Goal: Task Accomplishment & Management: Complete application form

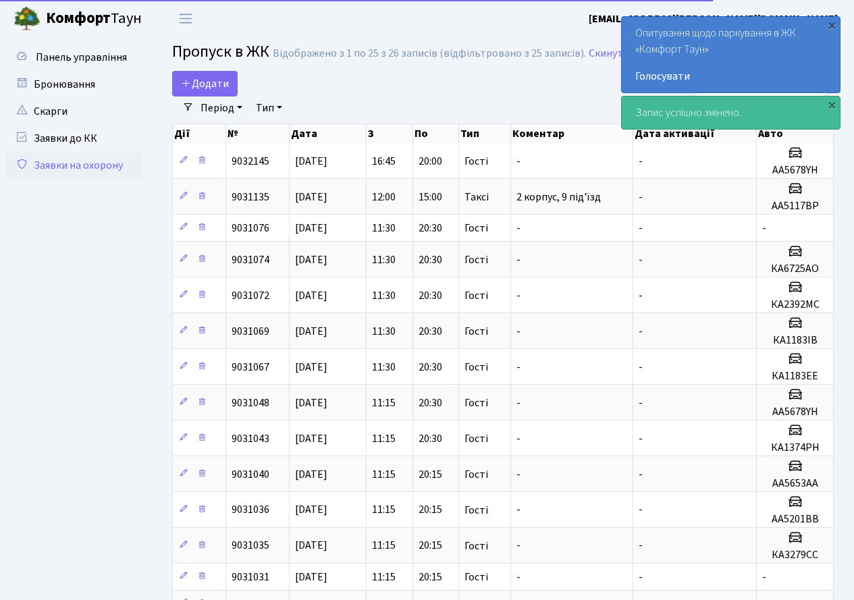
select select "25"
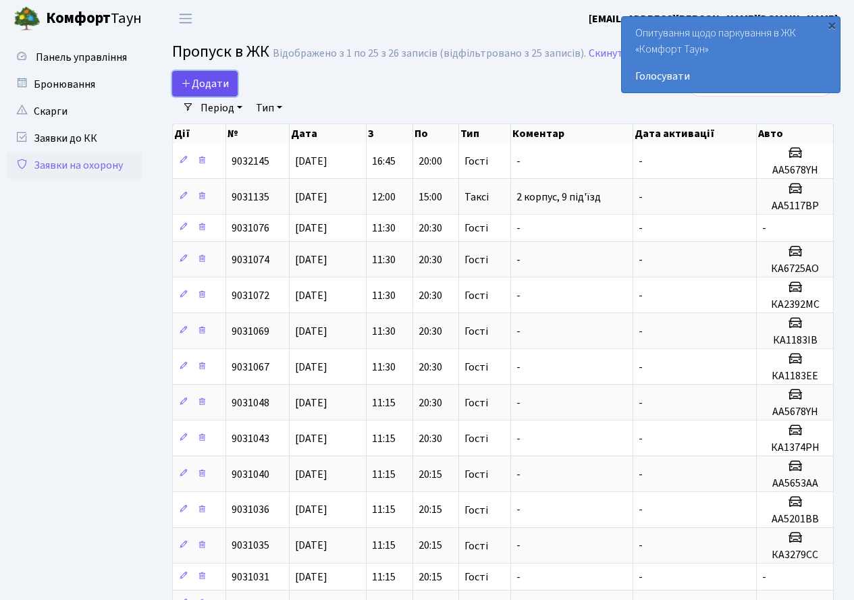
click at [217, 84] on span "Додати" at bounding box center [205, 83] width 48 height 15
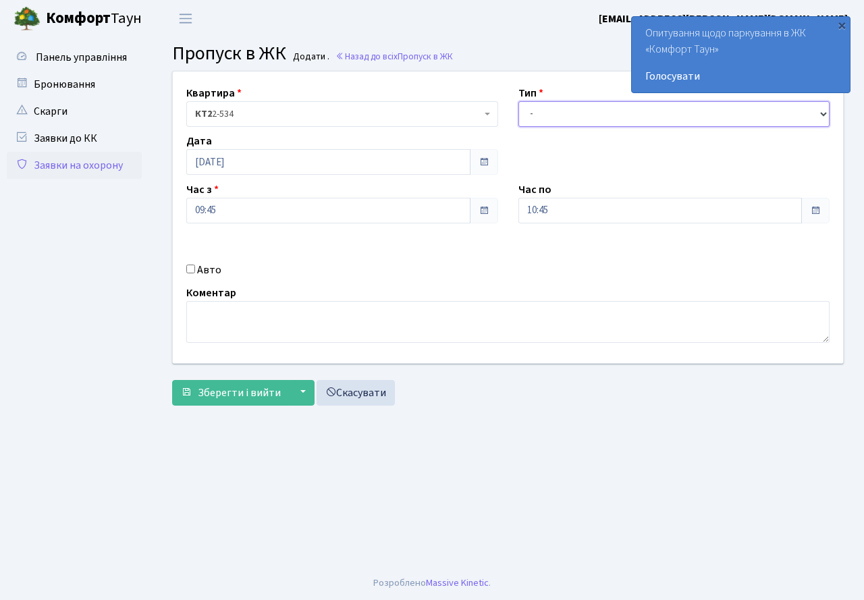
click at [604, 113] on select "- Доставка Таксі Гості Сервіс" at bounding box center [674, 114] width 312 height 26
select select "3"
click at [518, 101] on select "- Доставка Таксі Гості Сервіс" at bounding box center [674, 114] width 312 height 26
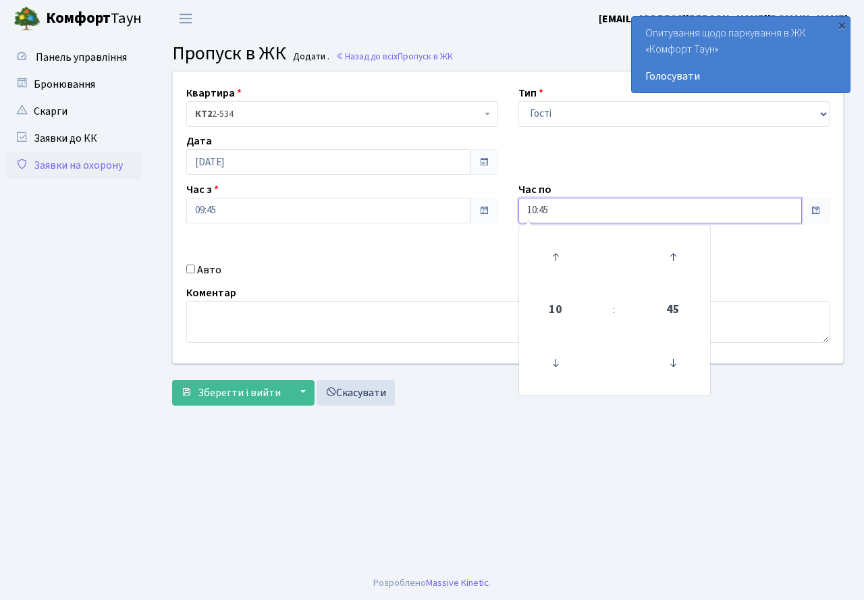
click at [616, 216] on input "10:45" at bounding box center [660, 211] width 284 height 26
click at [547, 259] on icon at bounding box center [555, 257] width 36 height 36
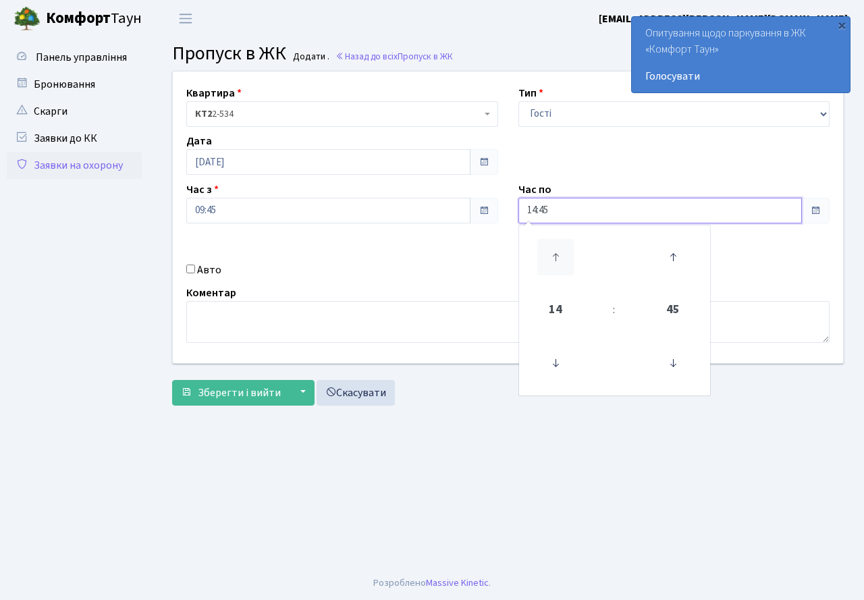
click at [547, 259] on icon at bounding box center [555, 257] width 36 height 36
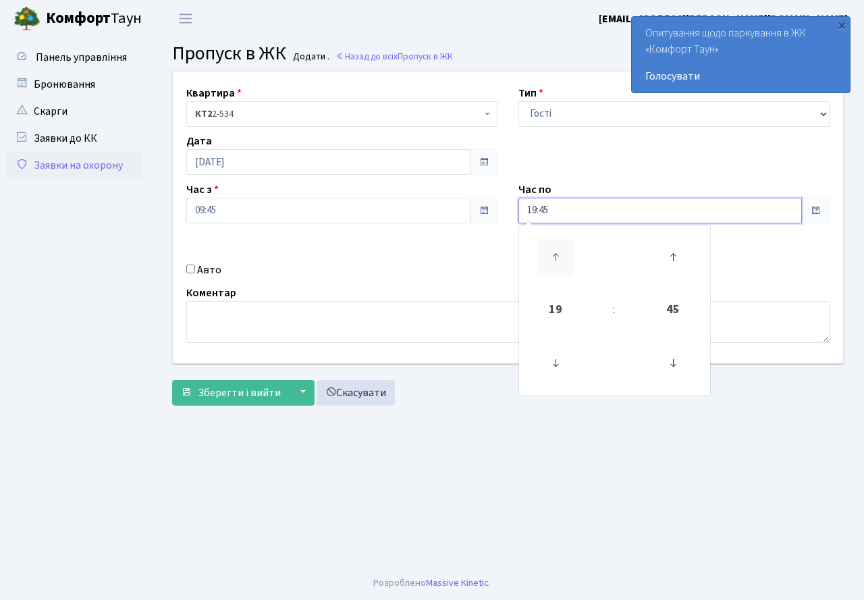
click at [547, 259] on icon at bounding box center [555, 257] width 36 height 36
type input "20:45"
click at [370, 213] on input "09:45" at bounding box center [328, 211] width 284 height 26
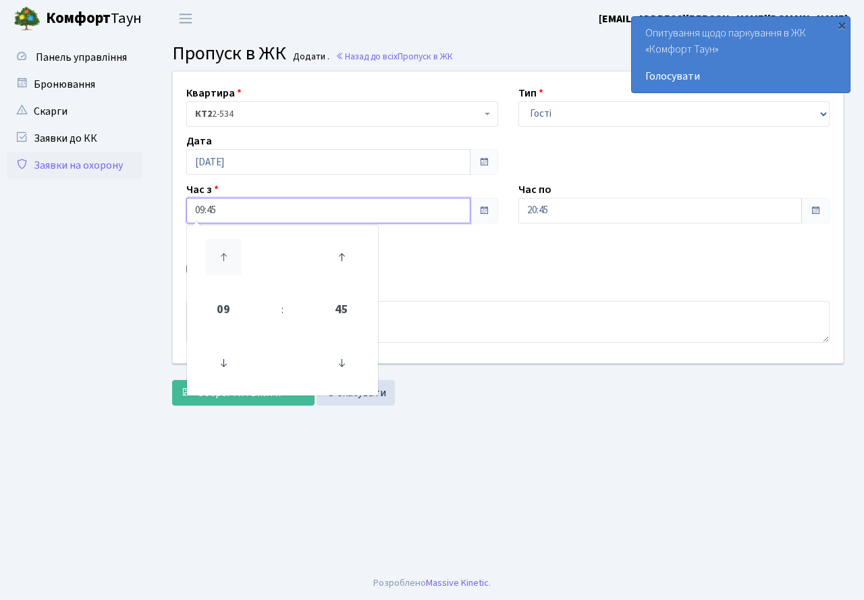
click at [217, 255] on icon at bounding box center [223, 257] width 36 height 36
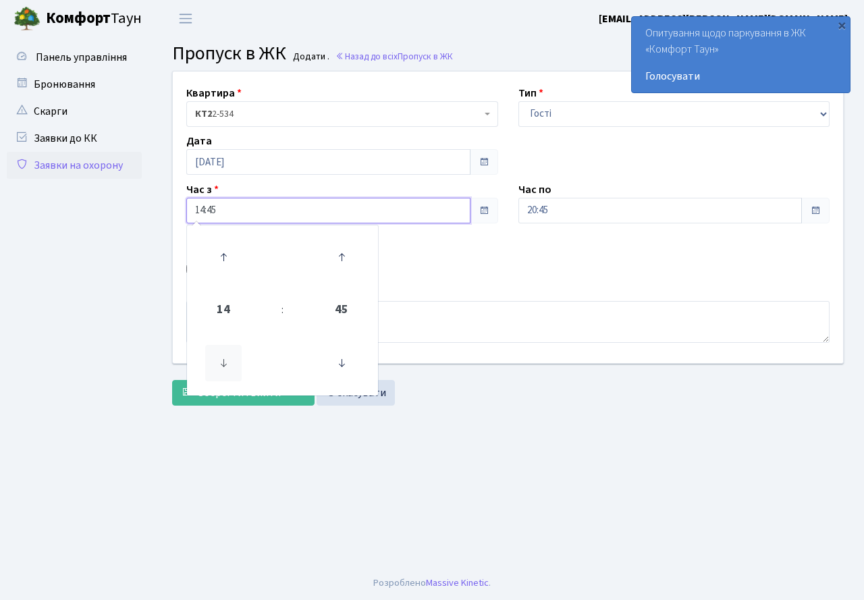
click at [224, 369] on icon at bounding box center [223, 363] width 36 height 36
click at [225, 368] on icon at bounding box center [223, 363] width 36 height 36
type input "12:45"
click at [537, 282] on div "Квартира <b>КТ2</b>&nbsp;&nbsp;&nbsp;2-534 КТ2 2-534 Тип - Доставка Таксі Гості…" at bounding box center [508, 218] width 691 height 292
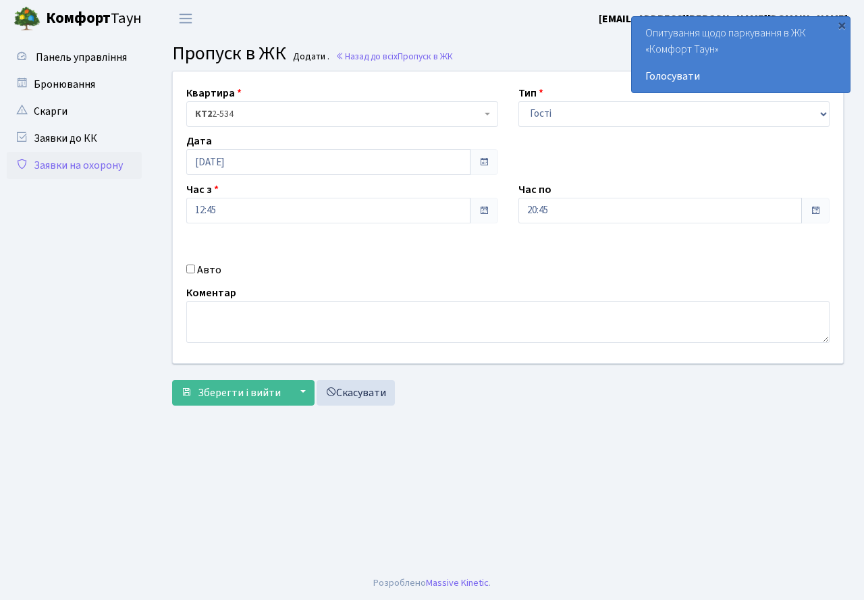
click at [194, 271] on input "Авто" at bounding box center [190, 269] width 9 height 9
checkbox input "true"
paste input "КА0466ОН"
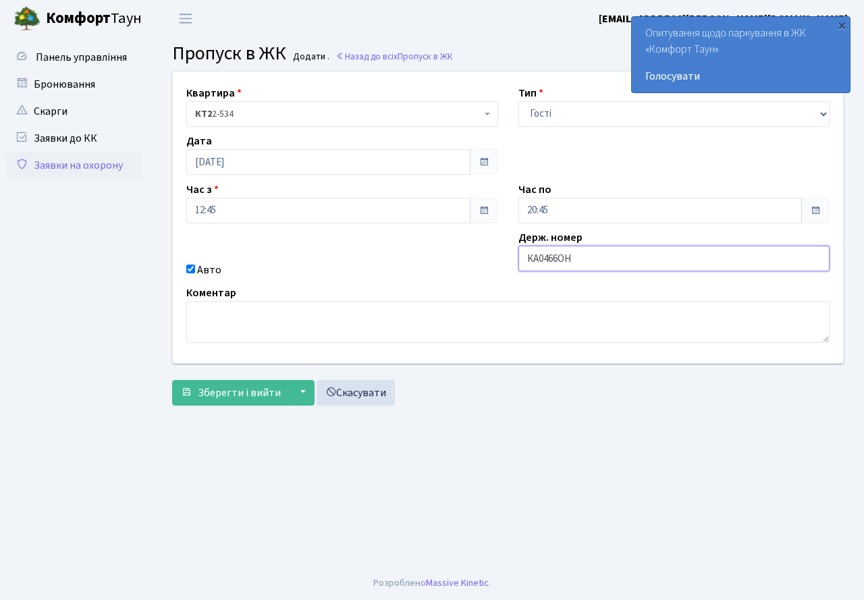
type input "КА0466ОН"
click at [649, 222] on input "20:45" at bounding box center [660, 211] width 284 height 26
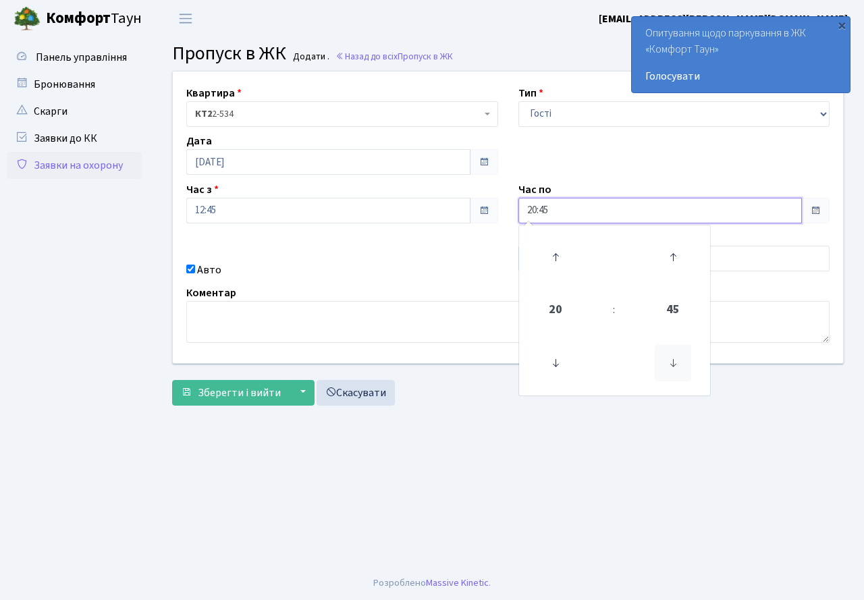
click at [678, 361] on icon at bounding box center [673, 363] width 36 height 36
type input "20:30"
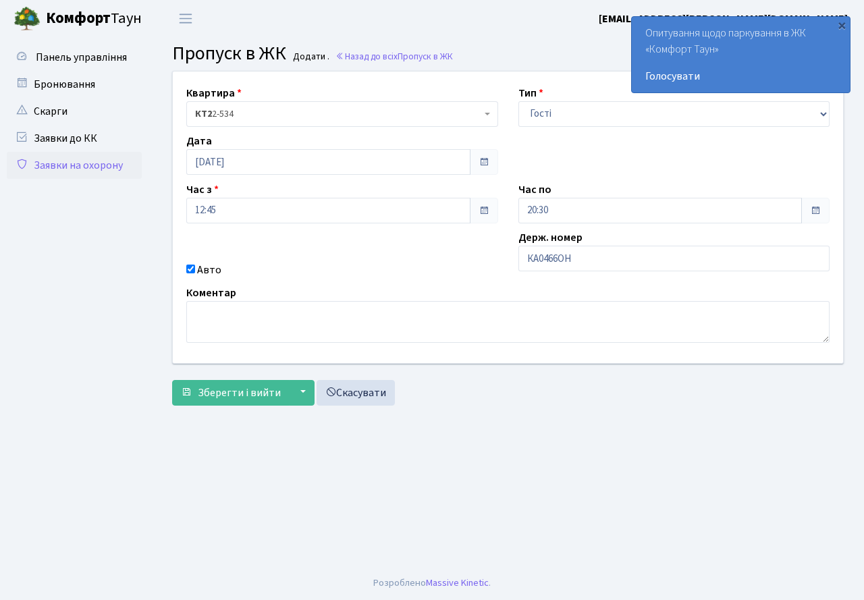
click at [479, 213] on span at bounding box center [484, 210] width 11 height 11
click at [482, 209] on span at bounding box center [484, 210] width 11 height 11
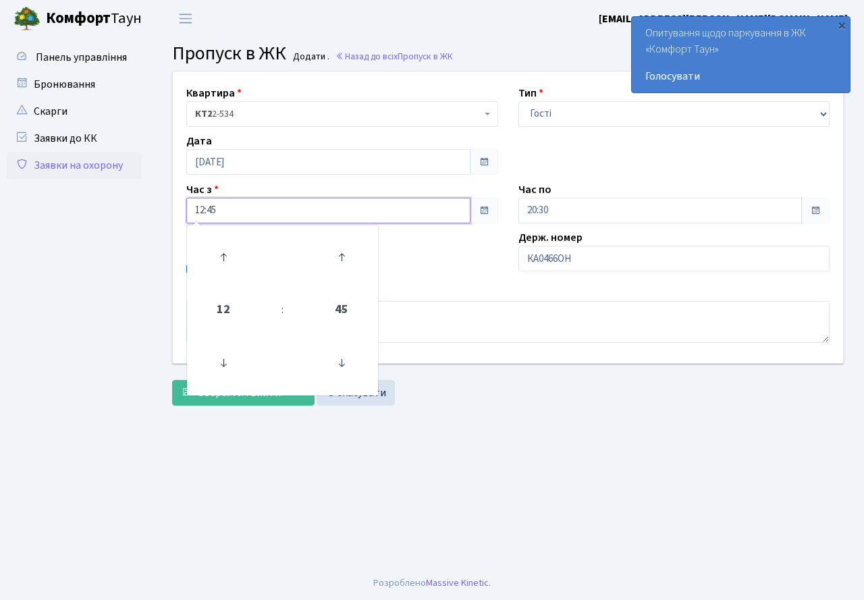
click at [356, 201] on input "12:45" at bounding box center [328, 211] width 284 height 26
click at [223, 253] on icon at bounding box center [223, 257] width 36 height 36
click at [220, 360] on icon at bounding box center [223, 363] width 36 height 36
click at [222, 359] on icon at bounding box center [223, 363] width 36 height 36
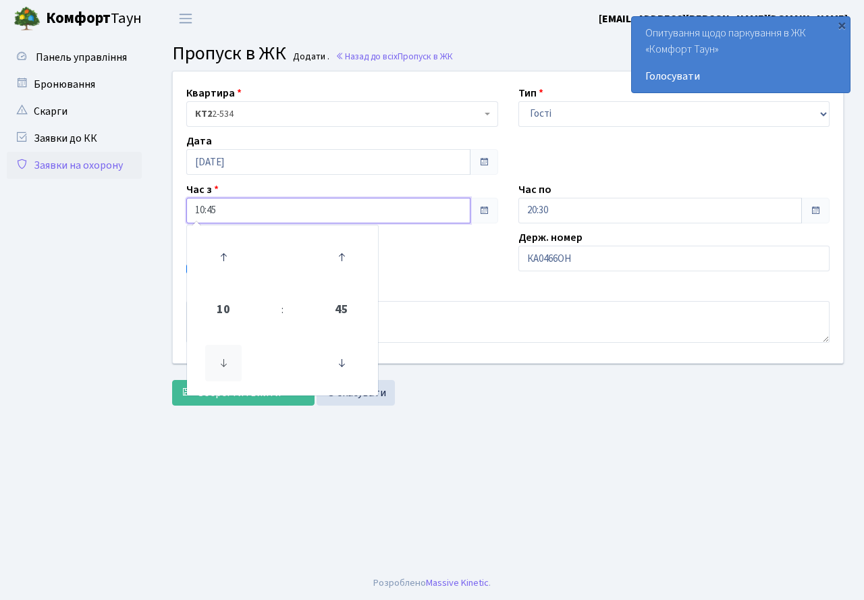
click at [223, 358] on icon at bounding box center [223, 363] width 36 height 36
type input "09:45"
click at [623, 442] on main "Admin Пропуск в ЖК Додати Пропуск в ЖК Додати . Назад до всіх Пропуск в ЖК Квар…" at bounding box center [508, 301] width 712 height 529
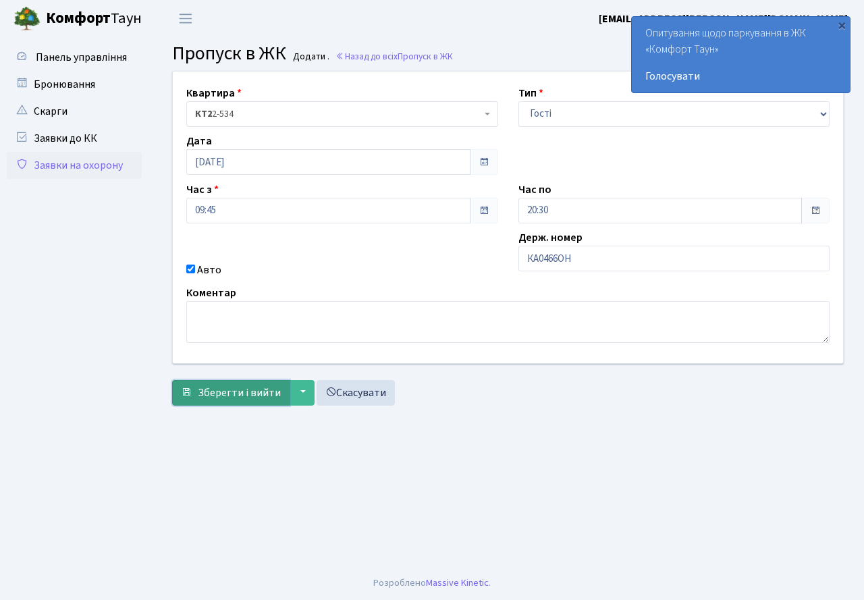
click at [231, 386] on span "Зберегти і вийти" at bounding box center [239, 392] width 83 height 15
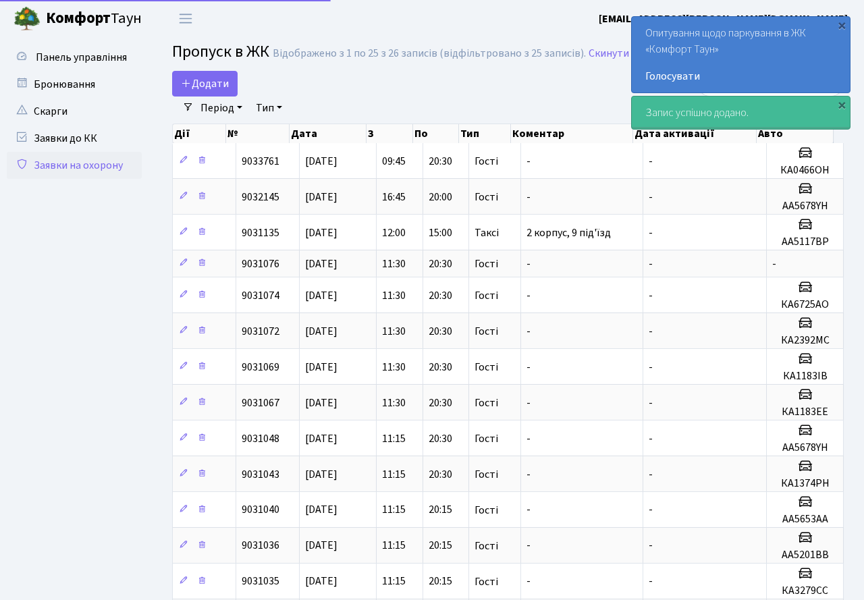
select select "25"
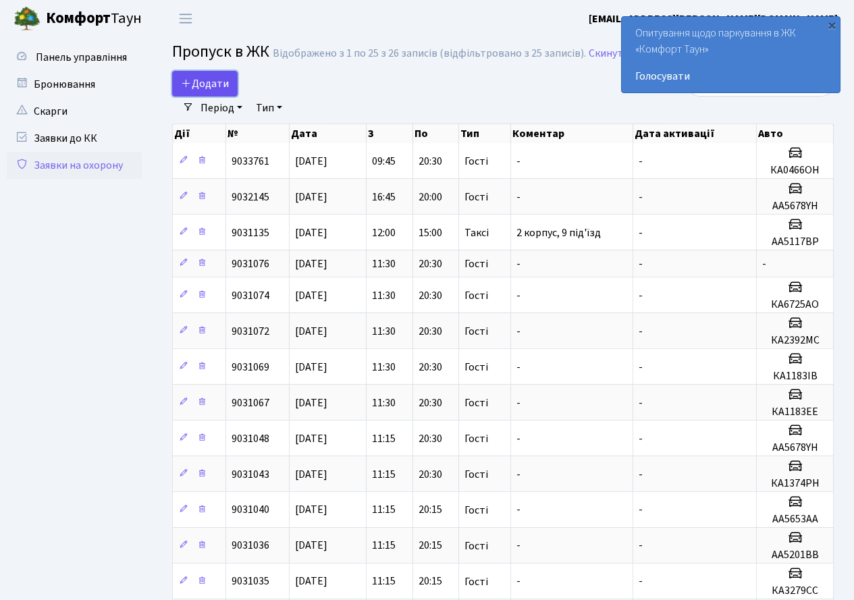
click at [200, 78] on span "Додати" at bounding box center [205, 83] width 48 height 15
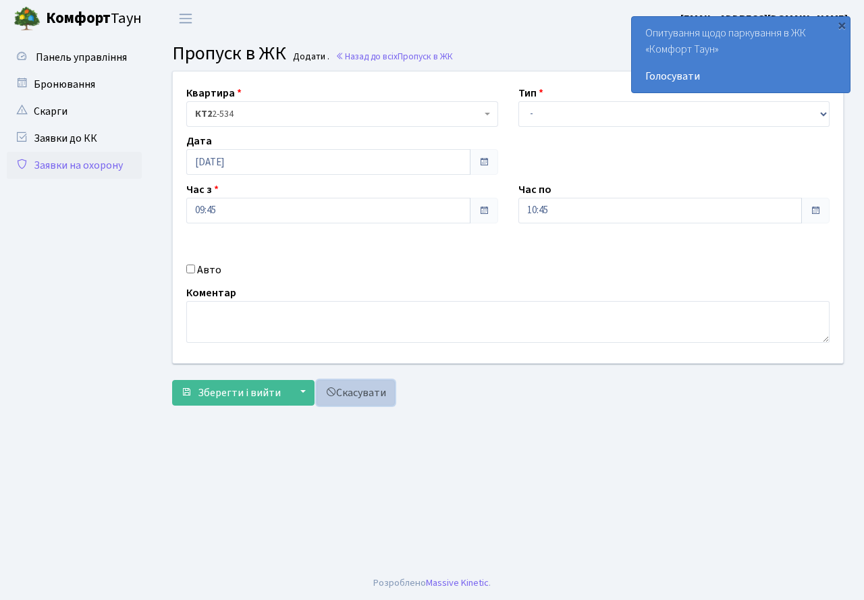
click at [341, 395] on link "Скасувати" at bounding box center [356, 393] width 78 height 26
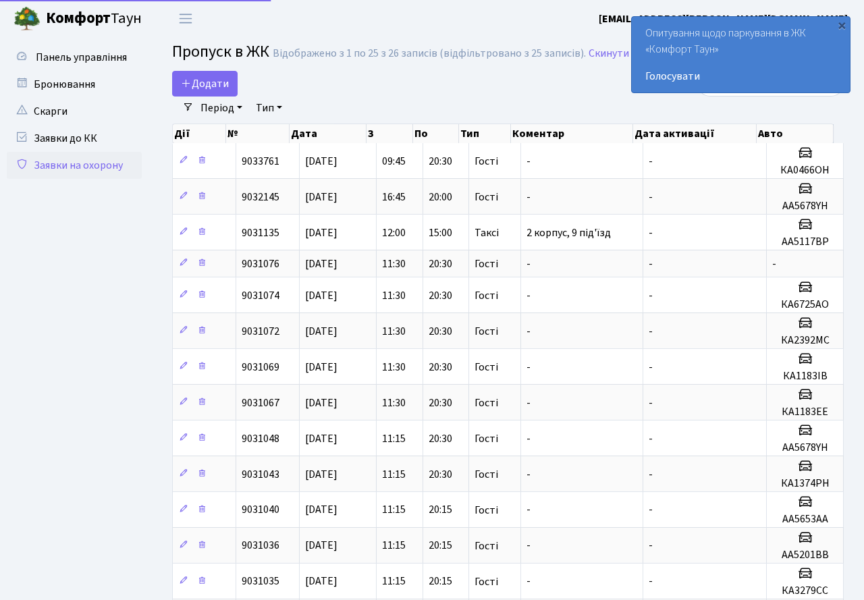
select select "25"
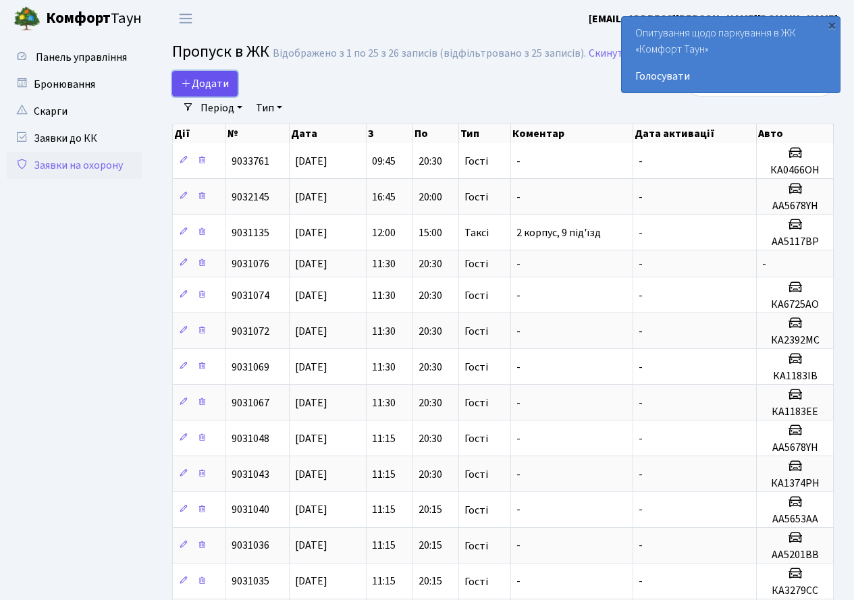
click at [212, 80] on span "Додати" at bounding box center [205, 83] width 48 height 15
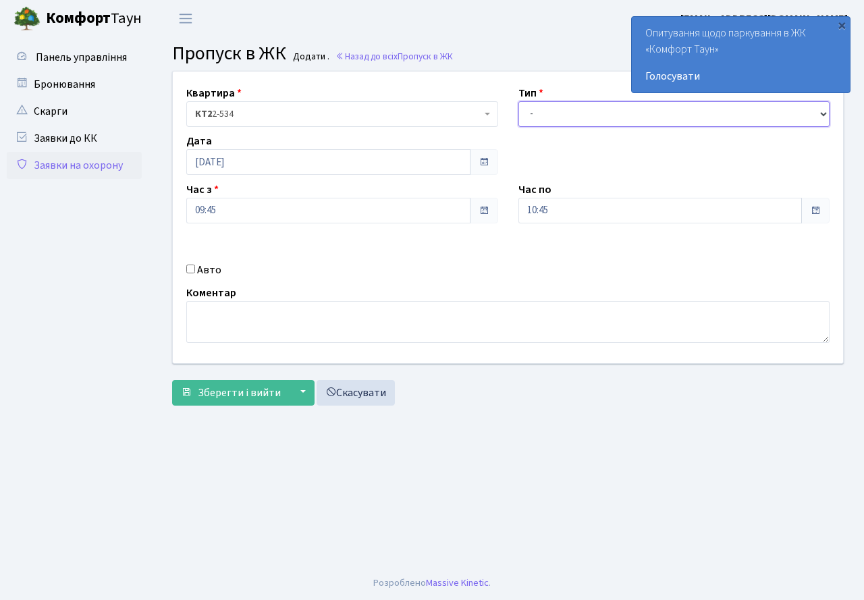
click at [568, 114] on select "- Доставка Таксі Гості Сервіс" at bounding box center [674, 114] width 312 height 26
select select "3"
click at [518, 101] on select "- Доставка Таксі Гості Сервіс" at bounding box center [674, 114] width 312 height 26
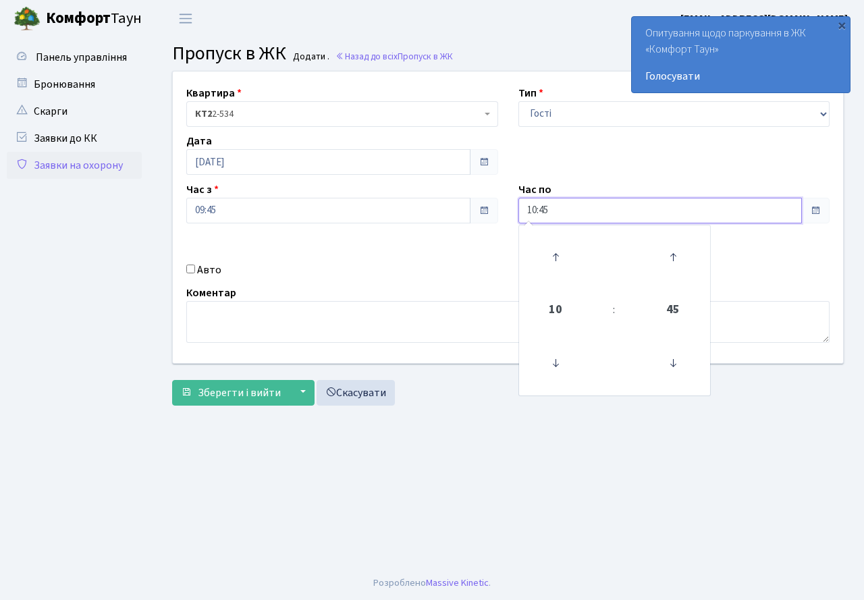
click at [580, 211] on input "10:45" at bounding box center [660, 211] width 284 height 26
click at [563, 254] on icon at bounding box center [555, 257] width 36 height 36
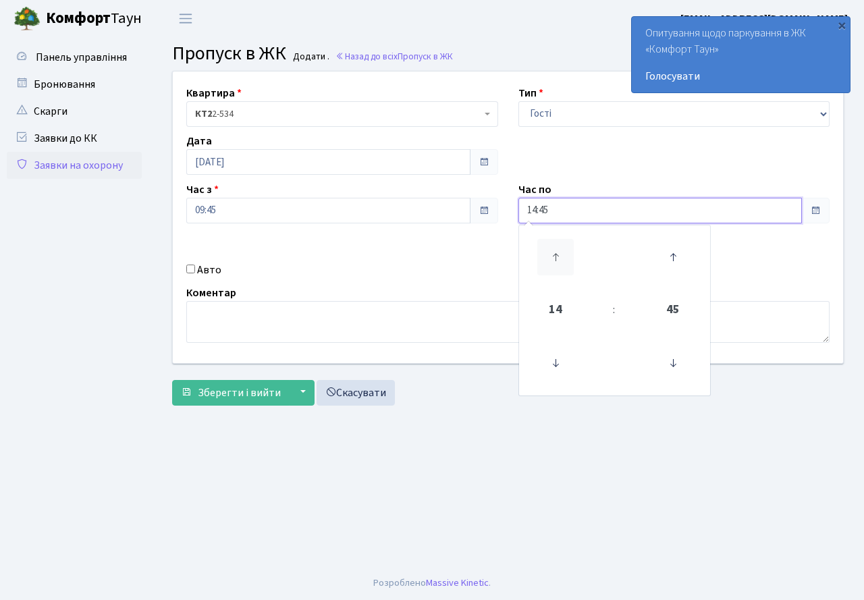
click at [563, 254] on icon at bounding box center [555, 257] width 36 height 36
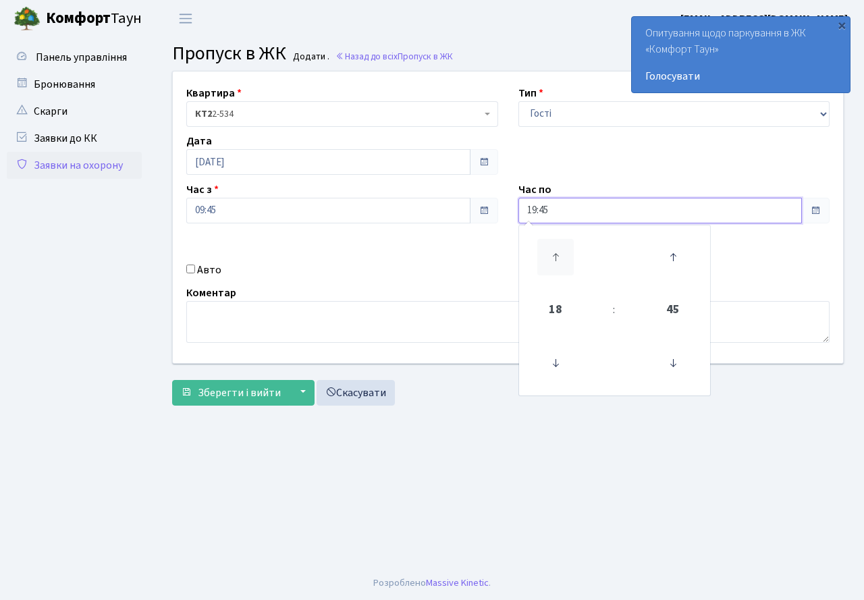
click at [563, 254] on icon at bounding box center [555, 257] width 36 height 36
click at [548, 358] on icon at bounding box center [555, 363] width 36 height 36
type input "20:45"
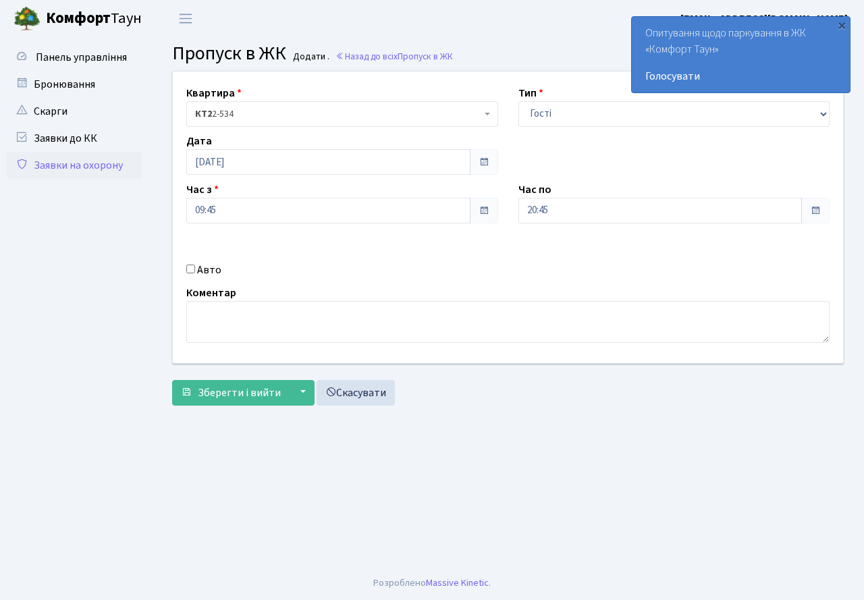
click at [189, 269] on input "Авто" at bounding box center [190, 269] width 9 height 9
checkbox input "true"
paste input "АА2049ІВ"
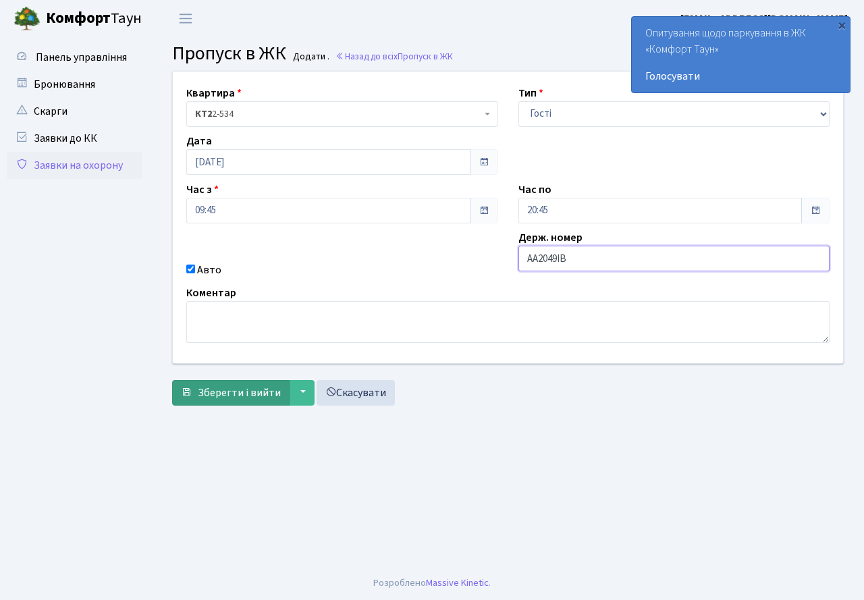
type input "АА2049ІВ"
click at [250, 397] on span "Зберегти і вийти" at bounding box center [239, 392] width 83 height 15
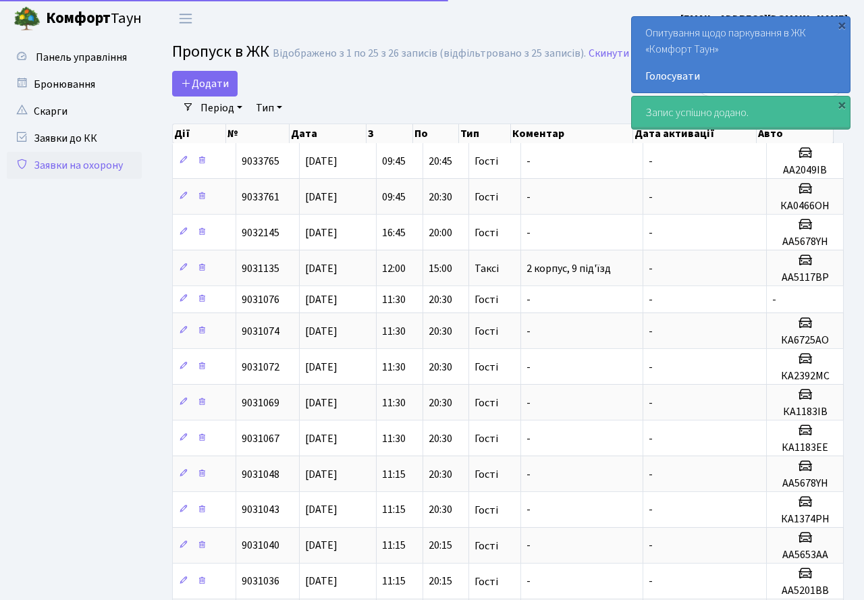
select select "25"
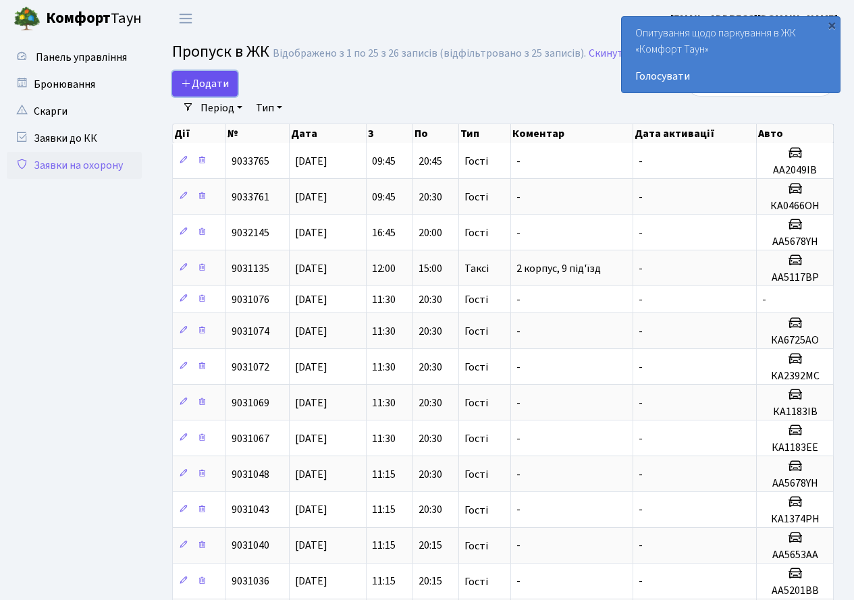
click at [205, 85] on span "Додати" at bounding box center [205, 83] width 48 height 15
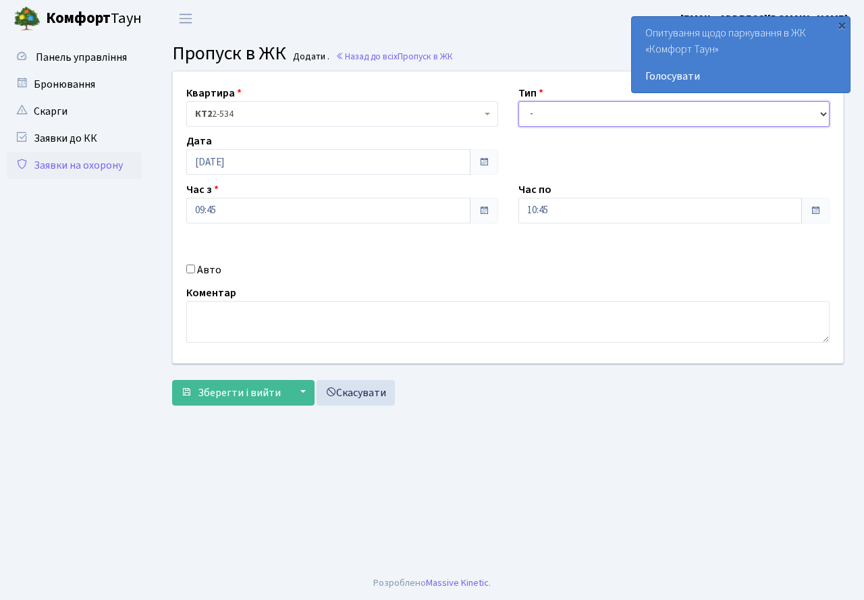
click at [542, 115] on select "- Доставка Таксі Гості Сервіс" at bounding box center [674, 114] width 312 height 26
select select "3"
click at [518, 101] on select "- Доставка Таксі Гості Сервіс" at bounding box center [674, 114] width 312 height 26
click at [593, 211] on input "10:45" at bounding box center [660, 211] width 284 height 26
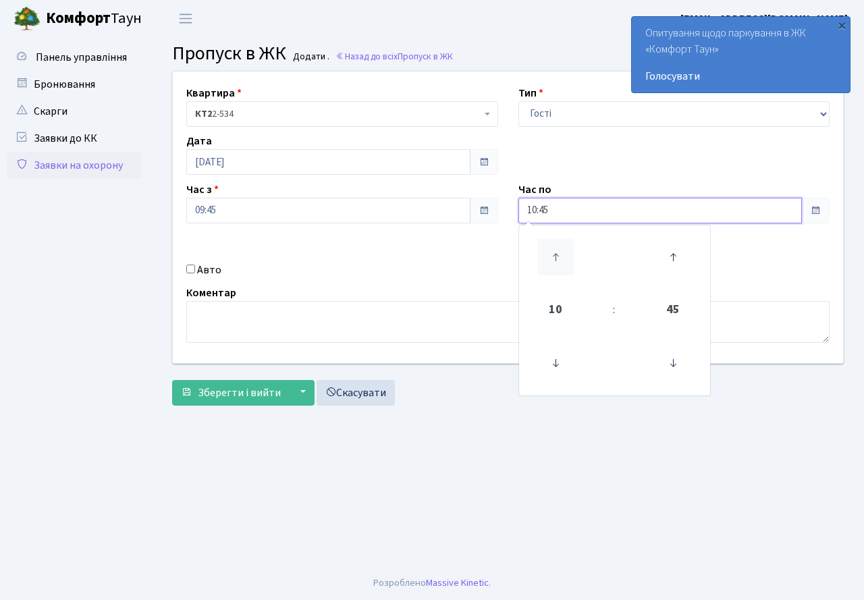
click at [559, 254] on icon at bounding box center [555, 257] width 36 height 36
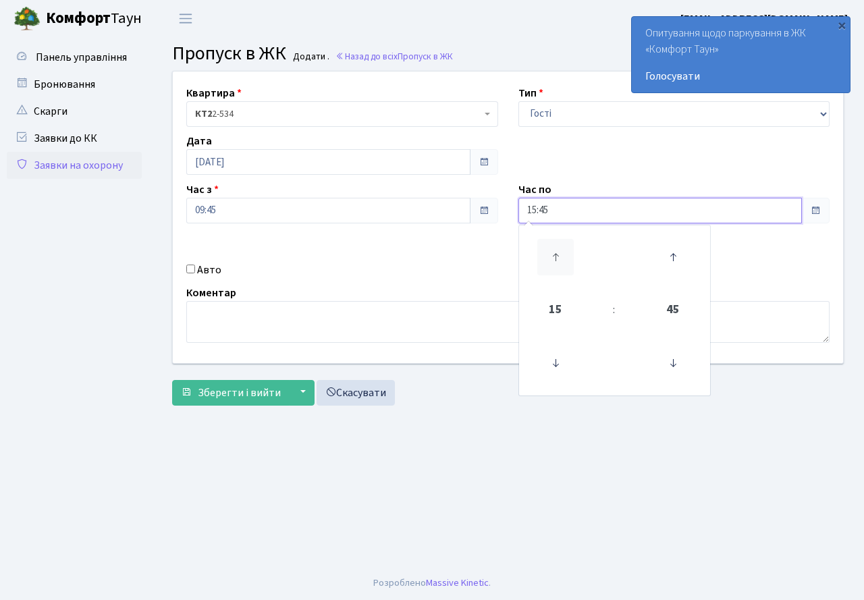
click at [559, 254] on icon at bounding box center [555, 257] width 36 height 36
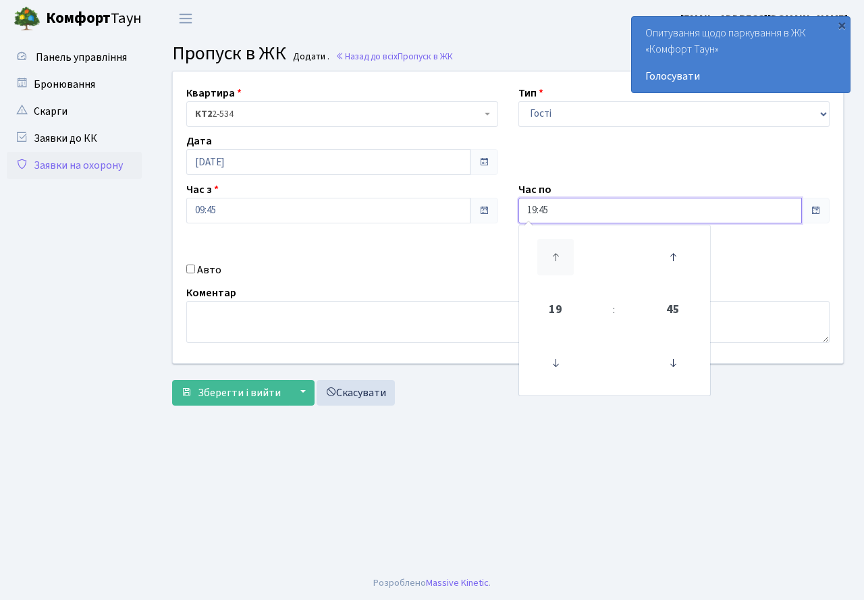
type input "20:45"
click at [192, 272] on input "Авто" at bounding box center [190, 269] width 9 height 9
checkbox input "true"
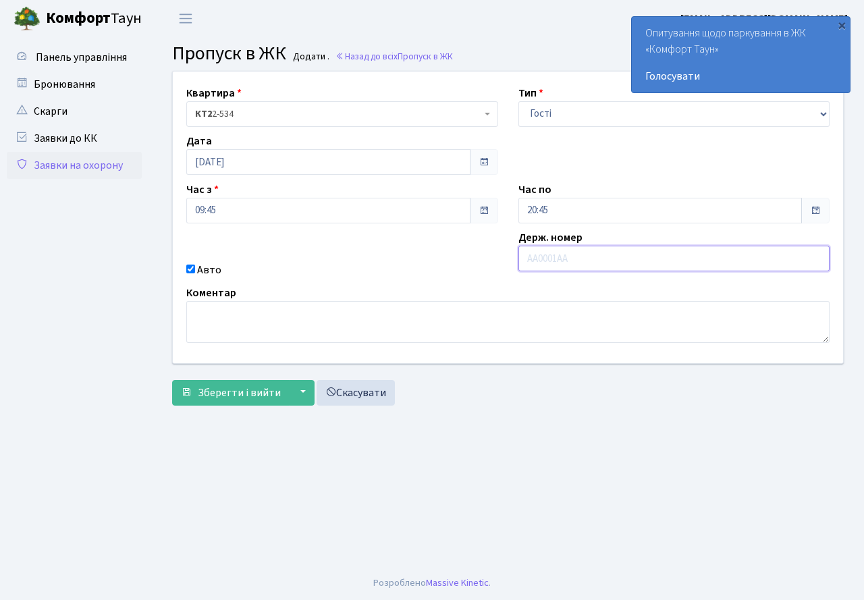
paste input "АІ3197РС"
type input "АІ3197РС"
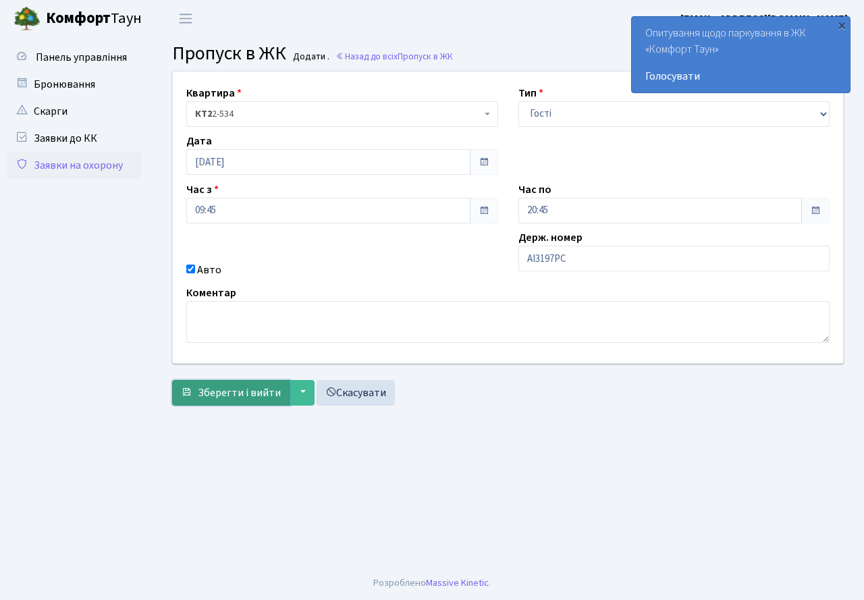
click at [232, 399] on span "Зберегти і вийти" at bounding box center [239, 392] width 83 height 15
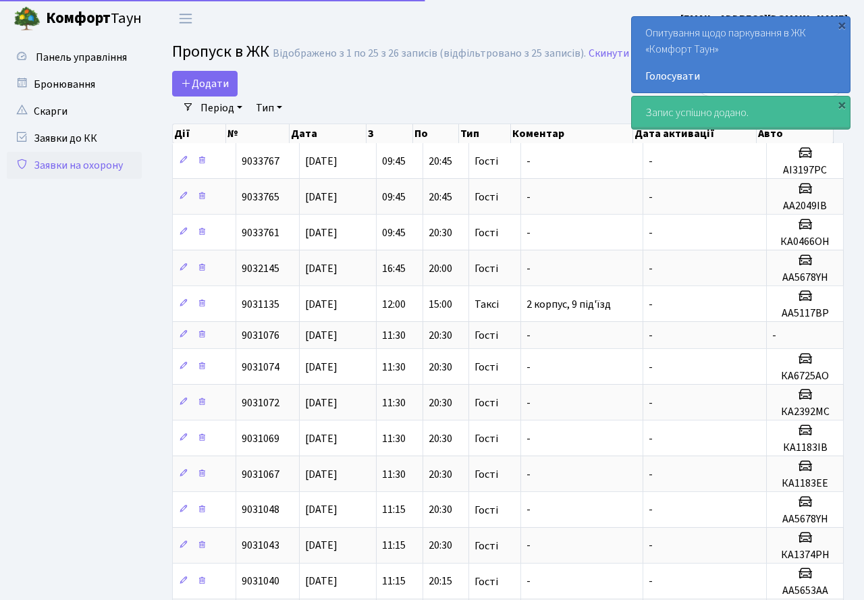
select select "25"
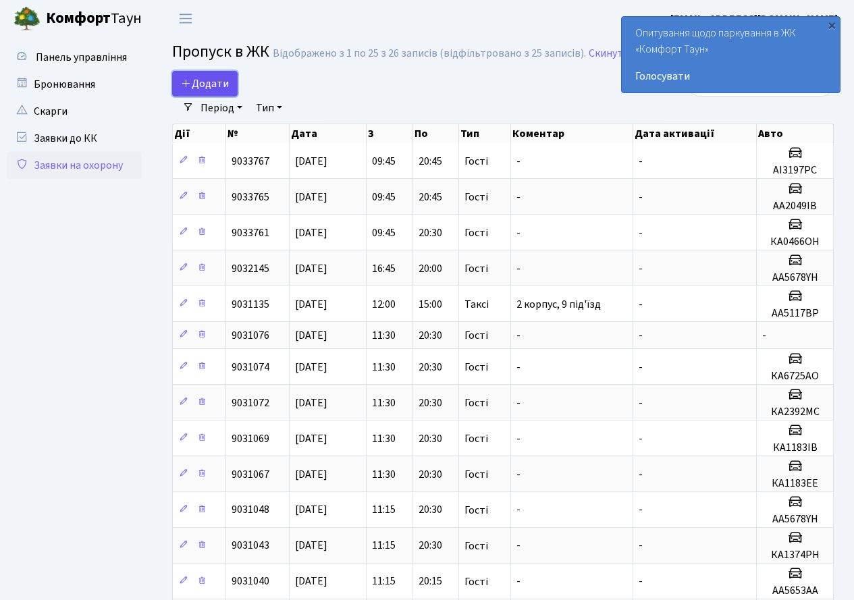
click at [232, 87] on link "Додати" at bounding box center [204, 84] width 65 height 26
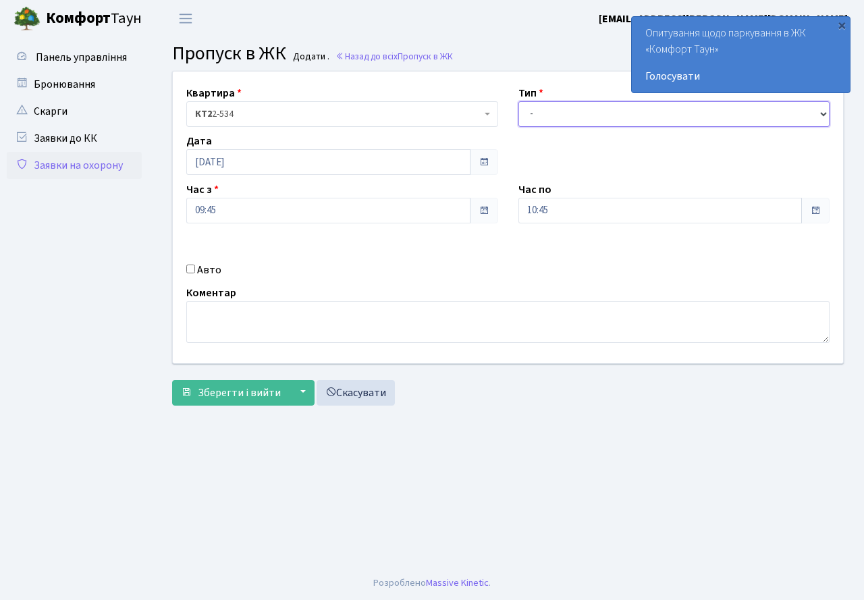
click at [547, 114] on select "- Доставка Таксі Гості Сервіс" at bounding box center [674, 114] width 312 height 26
select select "3"
click at [518, 101] on select "- Доставка Таксі Гості Сервіс" at bounding box center [674, 114] width 312 height 26
click at [566, 216] on input "10:45" at bounding box center [660, 211] width 284 height 26
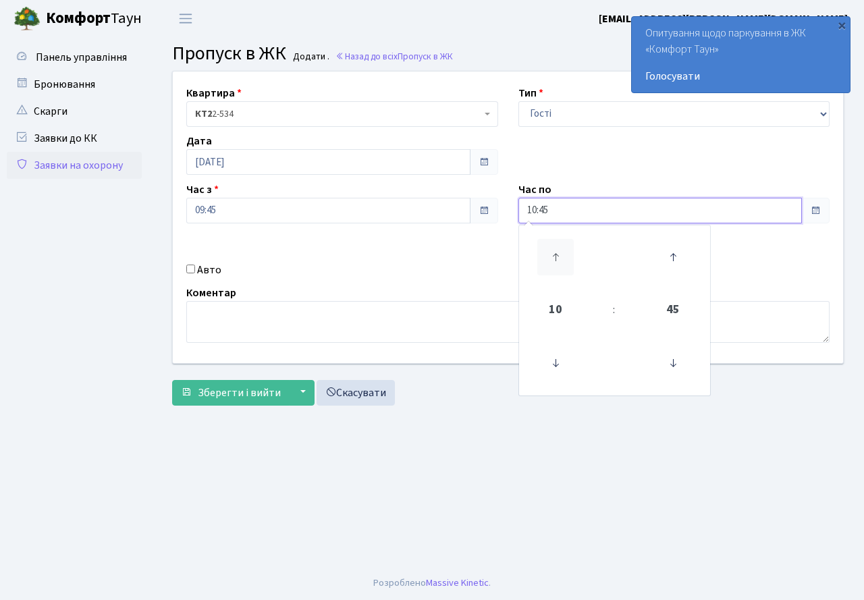
click at [559, 255] on icon at bounding box center [555, 257] width 36 height 36
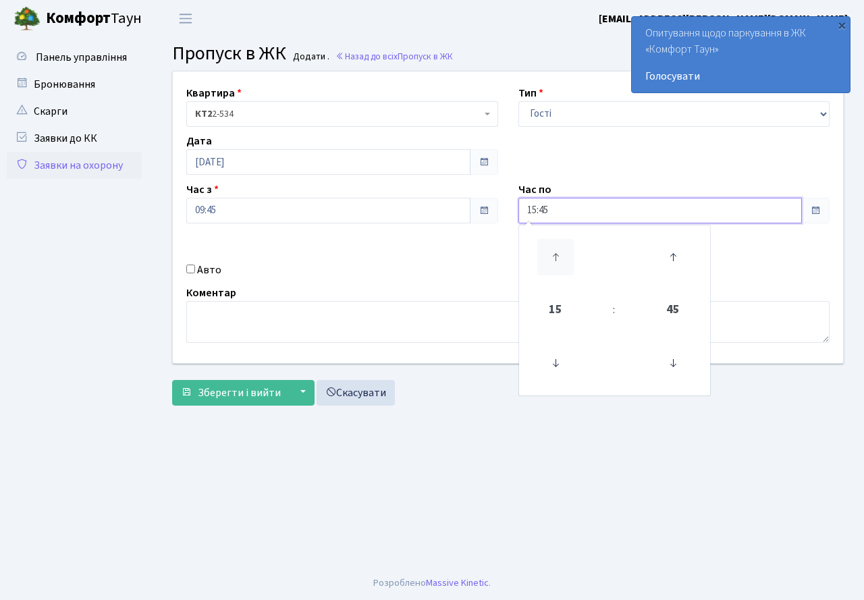
click at [559, 255] on icon at bounding box center [555, 257] width 36 height 36
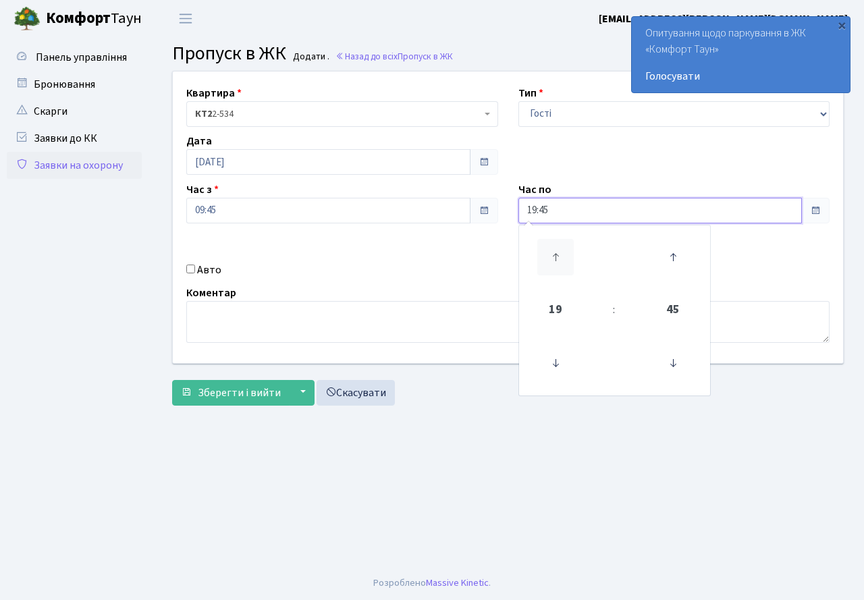
type input "20:45"
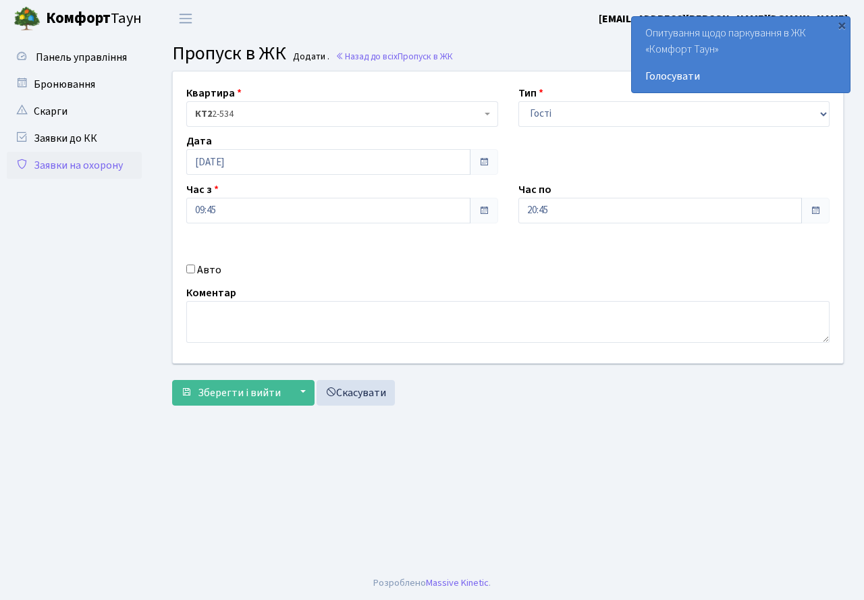
click at [235, 239] on div "Квартира <b>КТ2</b>&nbsp;&nbsp;&nbsp;2-534 КТ2 2-534 Тип - Доставка Таксі Гості…" at bounding box center [508, 218] width 691 height 292
click at [190, 269] on input "Авто" at bounding box center [190, 269] width 9 height 9
checkbox input "true"
paste input "АІ1793РО"
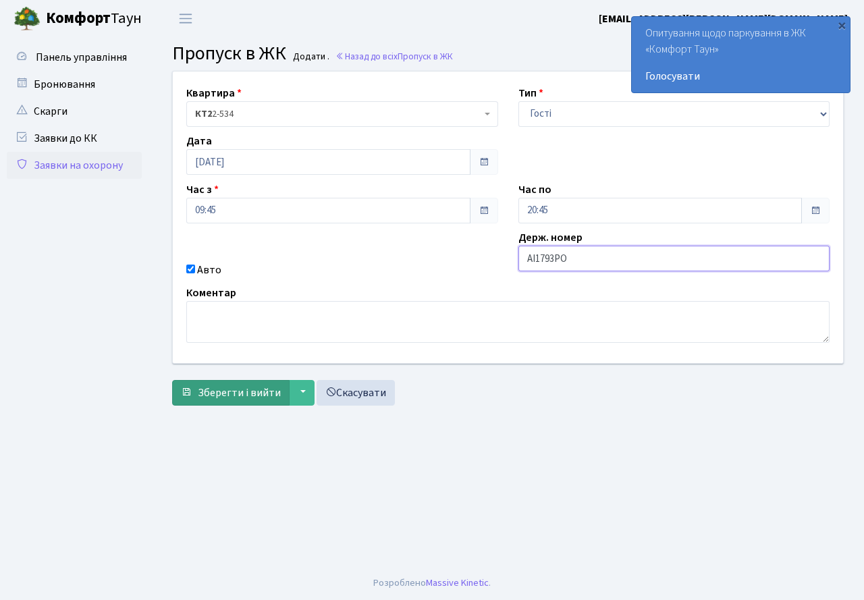
type input "АІ1793РО"
click at [227, 393] on span "Зберегти і вийти" at bounding box center [239, 392] width 83 height 15
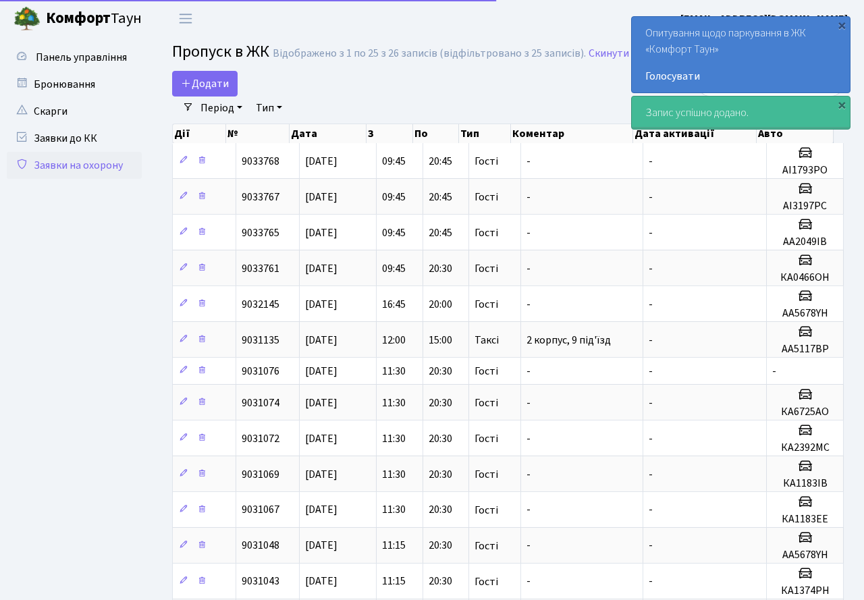
select select "25"
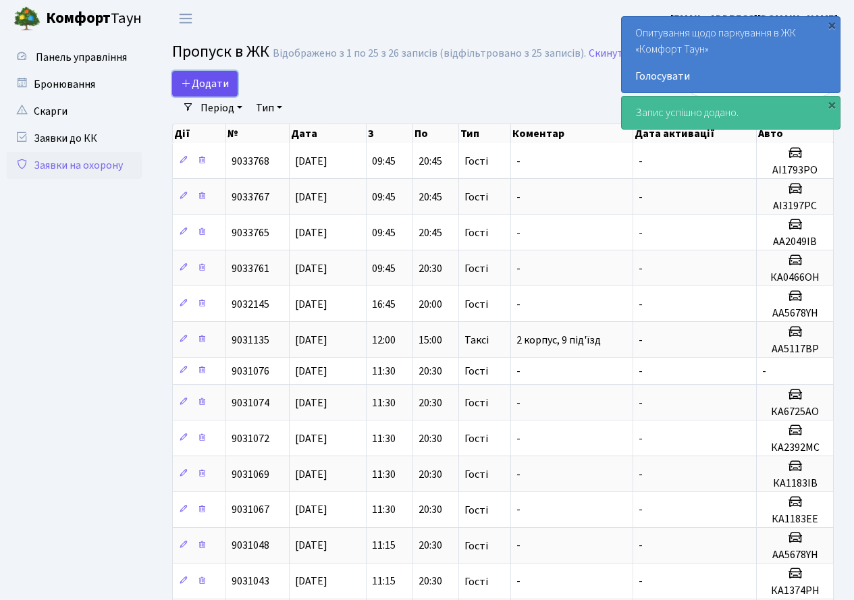
click at [211, 84] on span "Додати" at bounding box center [205, 83] width 48 height 15
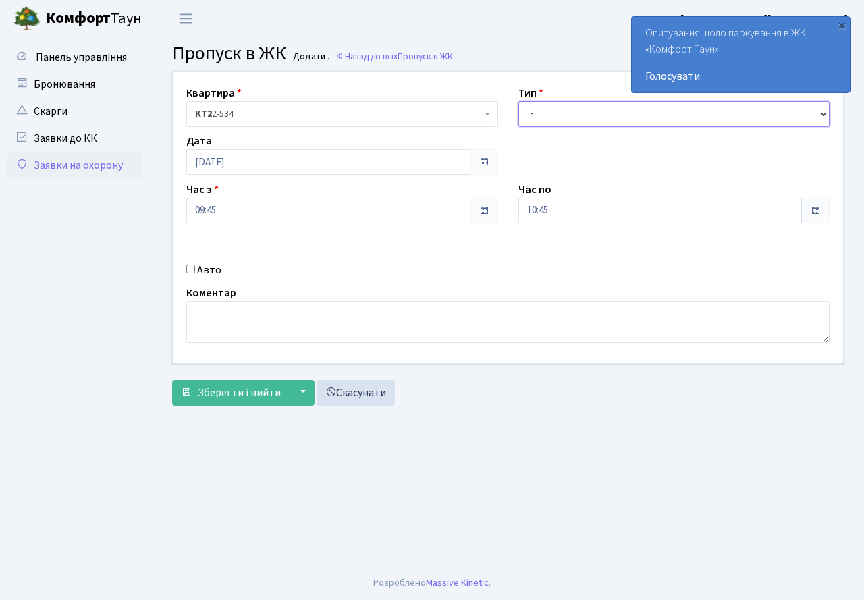
click at [550, 123] on select "- Доставка Таксі Гості Сервіс" at bounding box center [674, 114] width 312 height 26
select select "3"
click at [518, 101] on select "- Доставка Таксі Гості Сервіс" at bounding box center [674, 114] width 312 height 26
click at [542, 206] on input "10:45" at bounding box center [660, 211] width 284 height 26
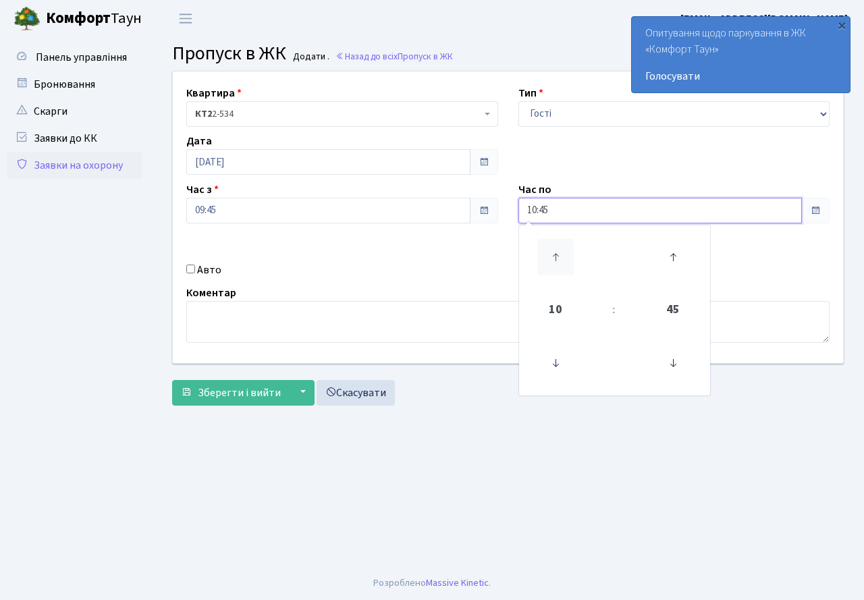
click at [562, 267] on icon at bounding box center [555, 257] width 36 height 36
click at [556, 261] on icon at bounding box center [555, 257] width 36 height 36
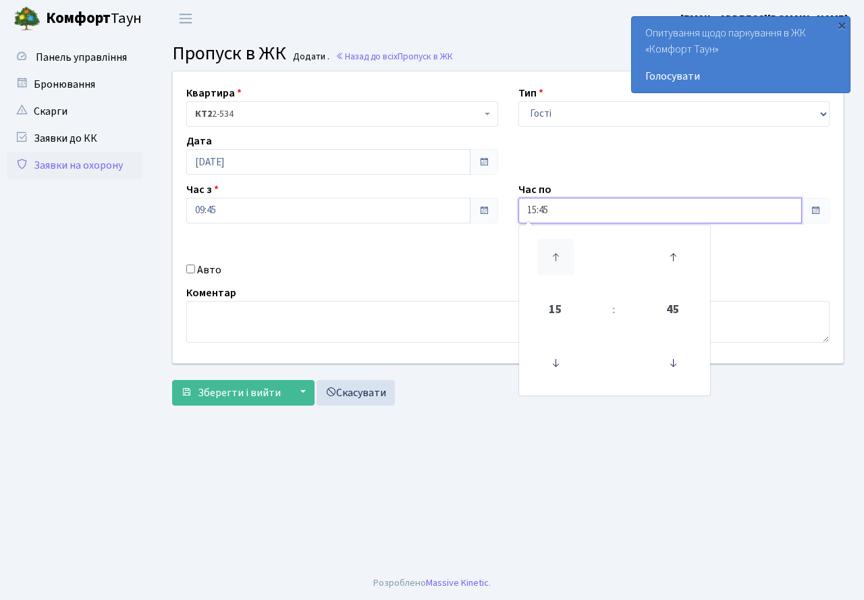
click at [556, 261] on icon at bounding box center [555, 257] width 36 height 36
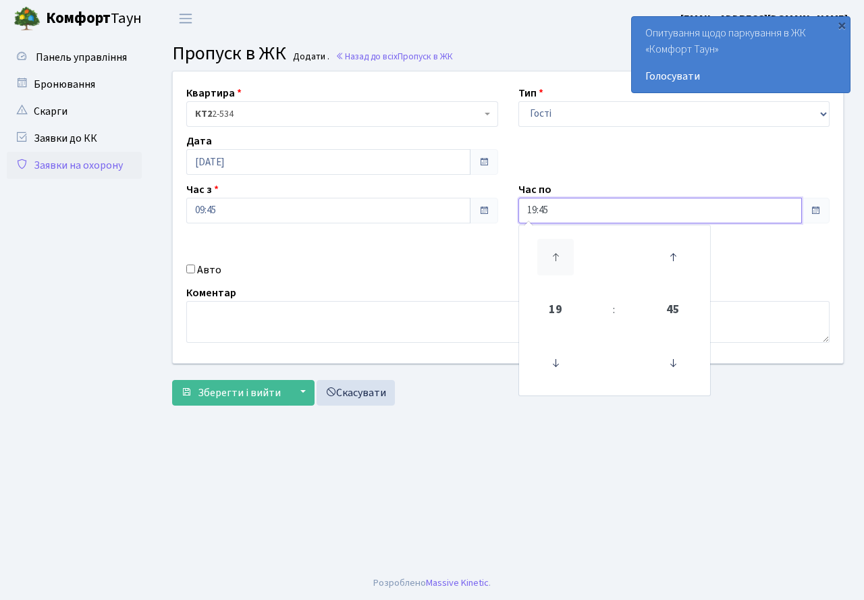
type input "20:45"
drag, startPoint x: 344, startPoint y: 455, endPoint x: 238, endPoint y: 371, distance: 135.1
click at [342, 456] on main "Admin Пропуск в ЖК Додати Пропуск в ЖК Додати . Назад до всіх Пропуск в ЖК Квар…" at bounding box center [508, 301] width 712 height 529
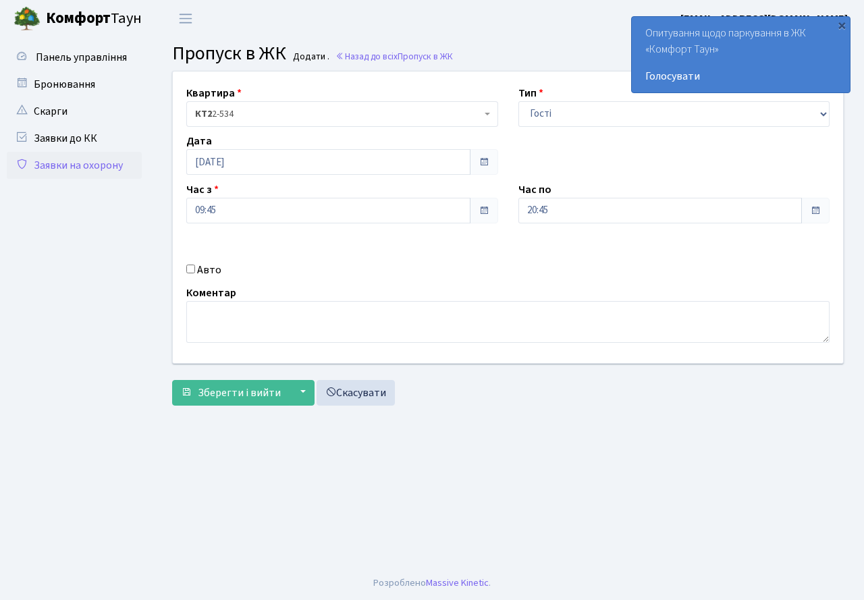
click at [189, 269] on input "Авто" at bounding box center [190, 269] width 9 height 9
checkbox input "true"
click at [600, 254] on input "text" at bounding box center [674, 259] width 312 height 26
paste input "ВІ8226ЕВ"
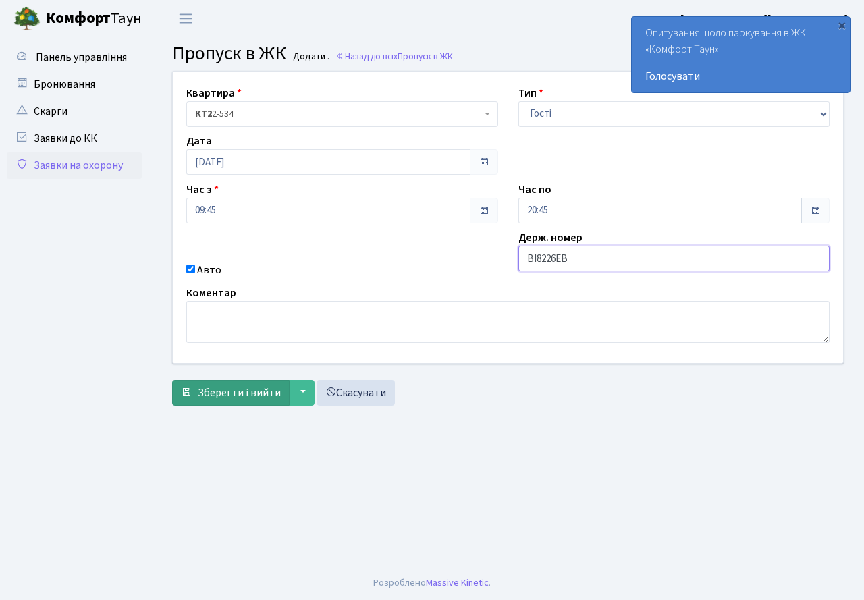
type input "ВІ8226ЕВ"
click at [236, 396] on span "Зберегти і вийти" at bounding box center [239, 392] width 83 height 15
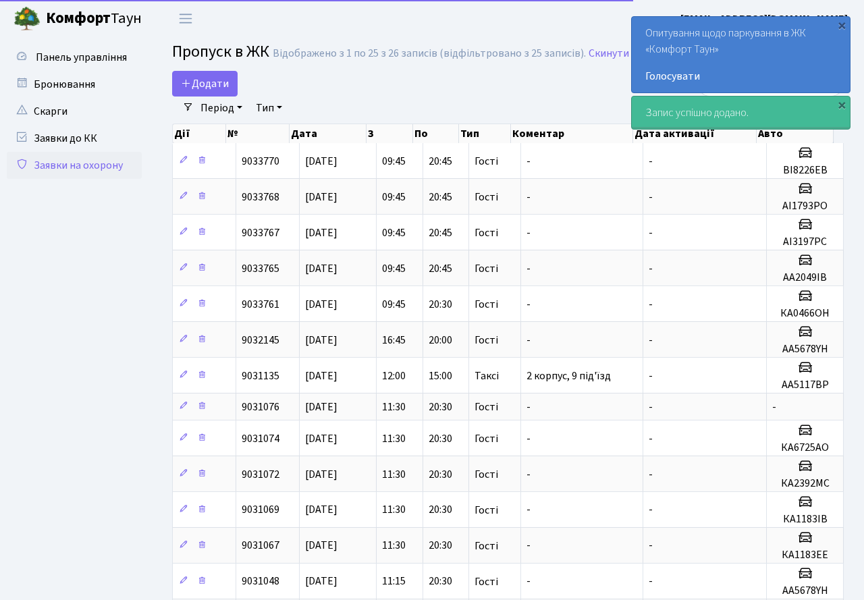
select select "25"
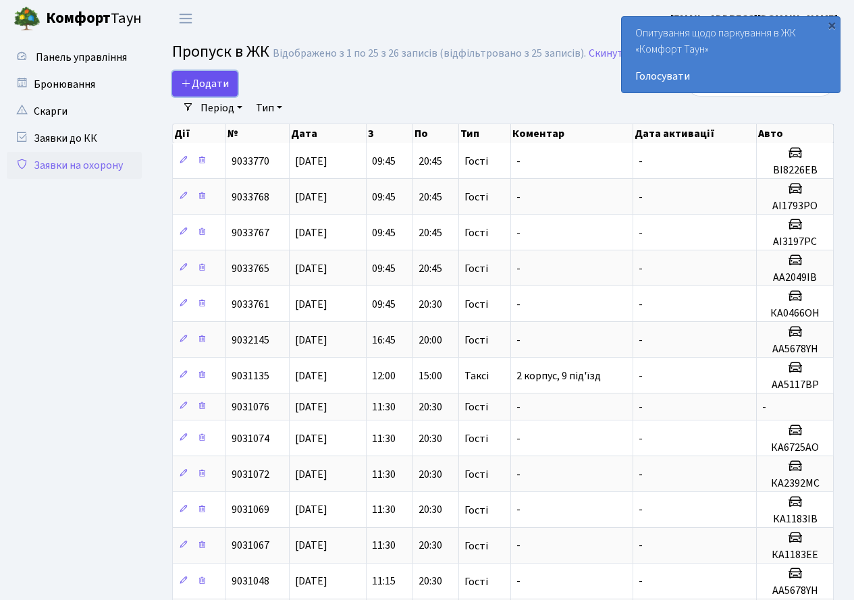
click at [205, 76] on span "Додати" at bounding box center [205, 83] width 48 height 15
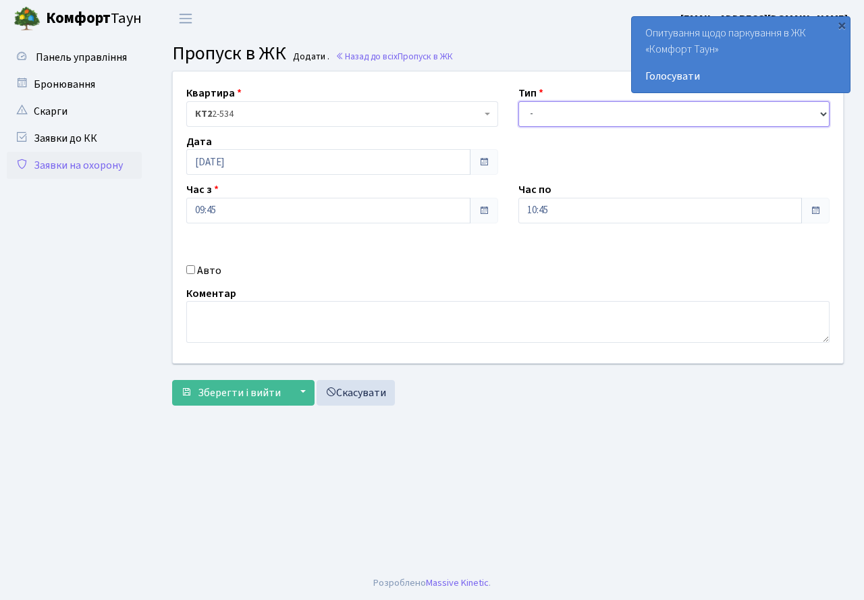
click at [550, 126] on select "- Доставка Таксі Гості Сервіс" at bounding box center [674, 114] width 312 height 26
select select "3"
click at [518, 101] on select "- Доставка Таксі Гості Сервіс" at bounding box center [674, 114] width 312 height 26
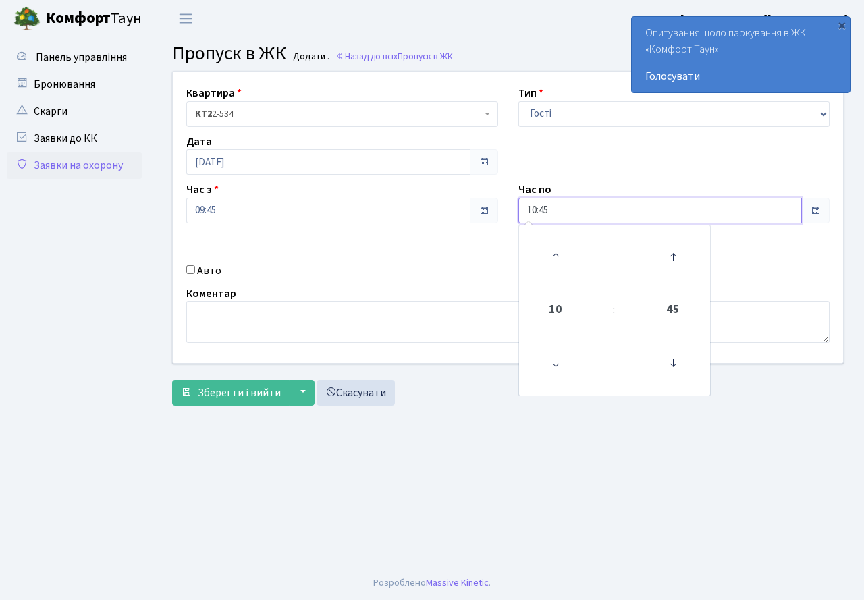
click at [595, 215] on input "10:45" at bounding box center [660, 211] width 284 height 26
click at [564, 255] on icon at bounding box center [555, 257] width 36 height 36
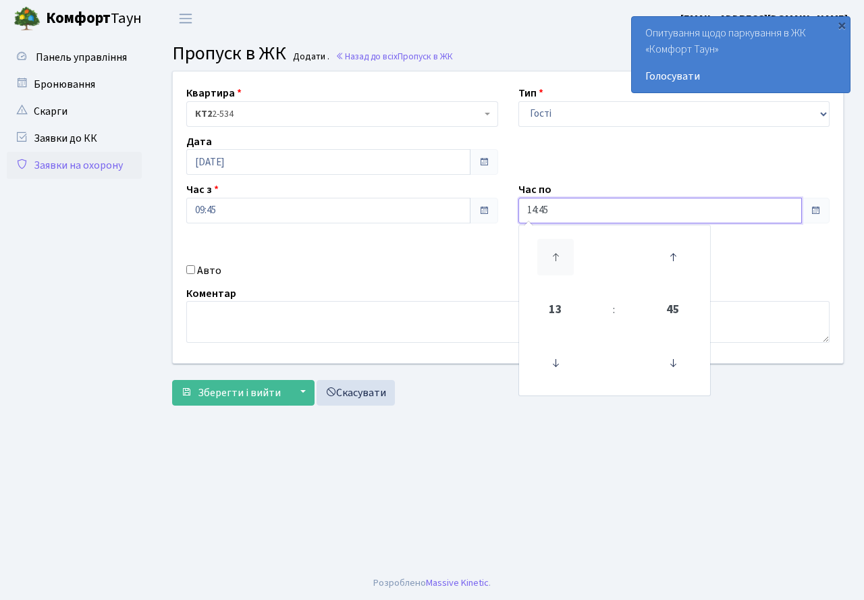
click at [564, 255] on icon at bounding box center [555, 257] width 36 height 36
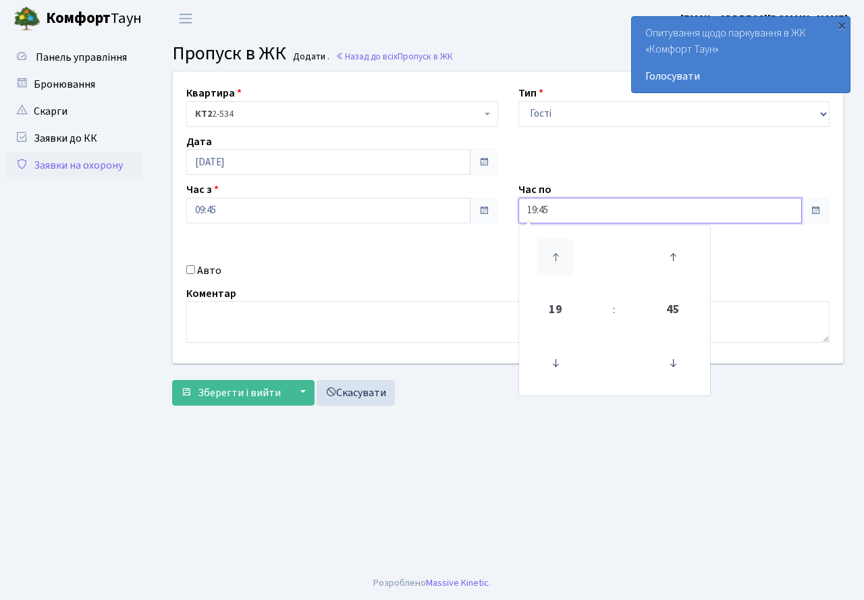
click at [564, 255] on icon at bounding box center [555, 257] width 36 height 36
click at [556, 360] on icon at bounding box center [555, 363] width 36 height 36
type input "20:45"
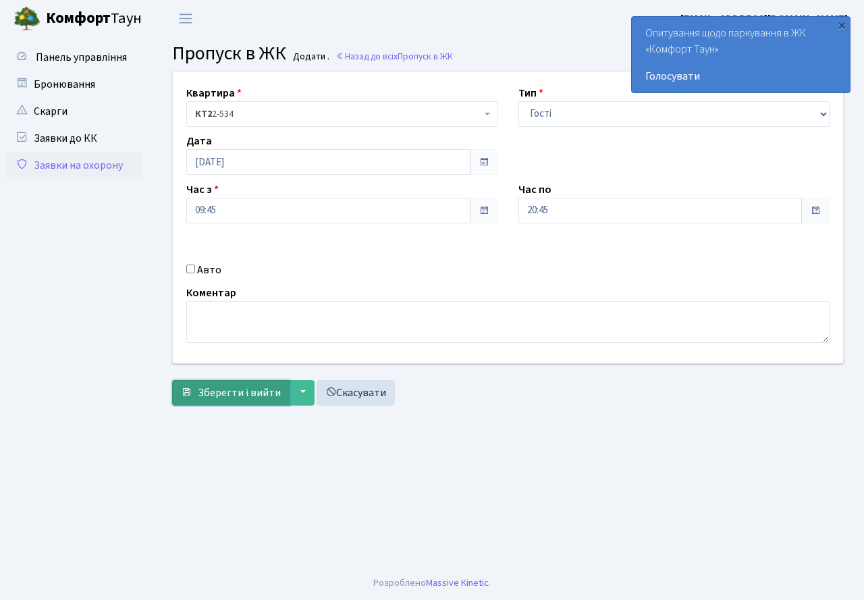
click at [271, 401] on button "Зберегти і вийти" at bounding box center [230, 393] width 117 height 26
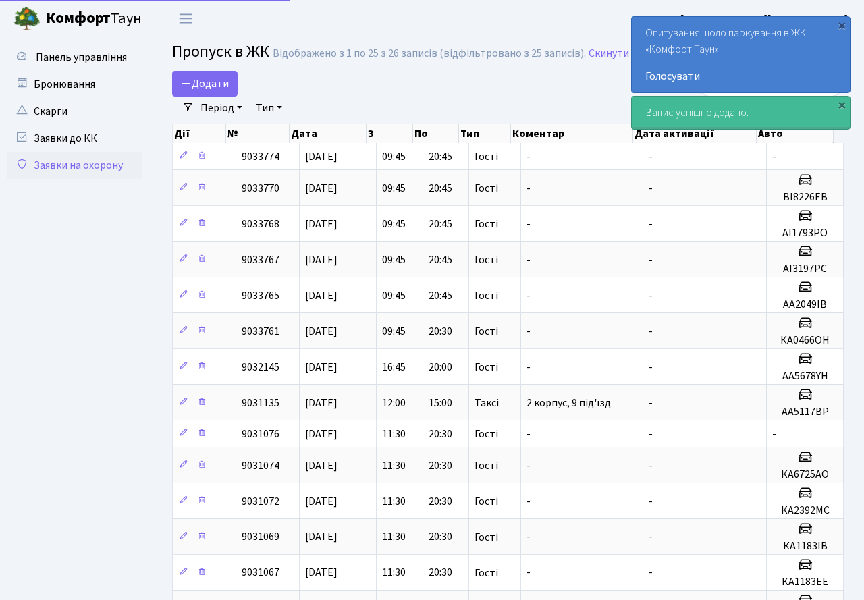
select select "25"
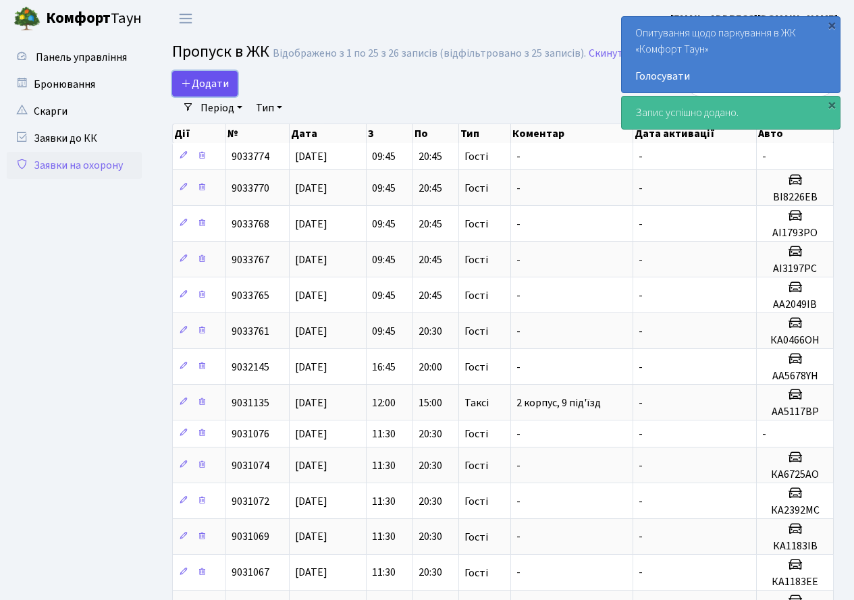
click at [210, 88] on span "Додати" at bounding box center [205, 83] width 48 height 15
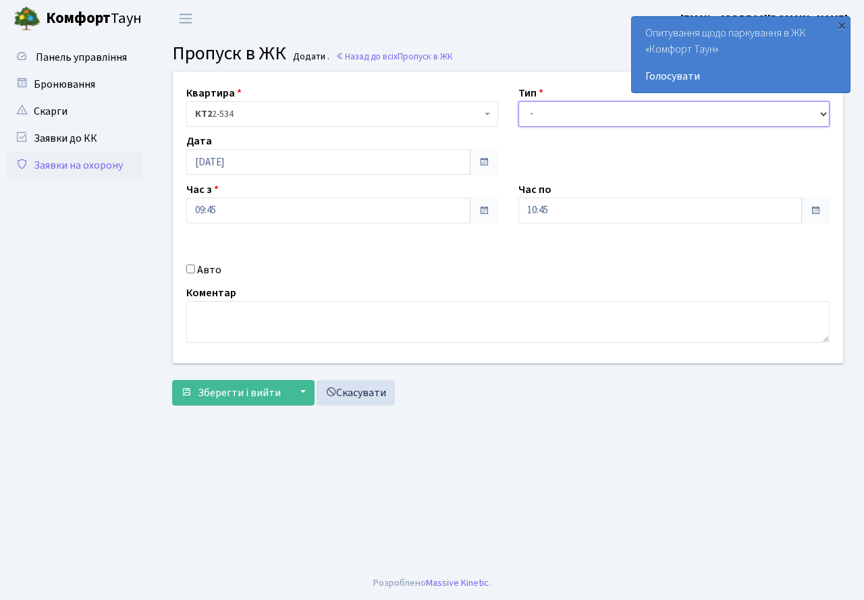
drag, startPoint x: 531, startPoint y: 117, endPoint x: 538, endPoint y: 126, distance: 12.0
click at [531, 117] on select "- Доставка Таксі Гості Сервіс" at bounding box center [674, 114] width 312 height 26
select select "3"
click at [518, 101] on select "- Доставка Таксі Гості Сервіс" at bounding box center [674, 114] width 312 height 26
click at [555, 212] on input "10:45" at bounding box center [660, 211] width 284 height 26
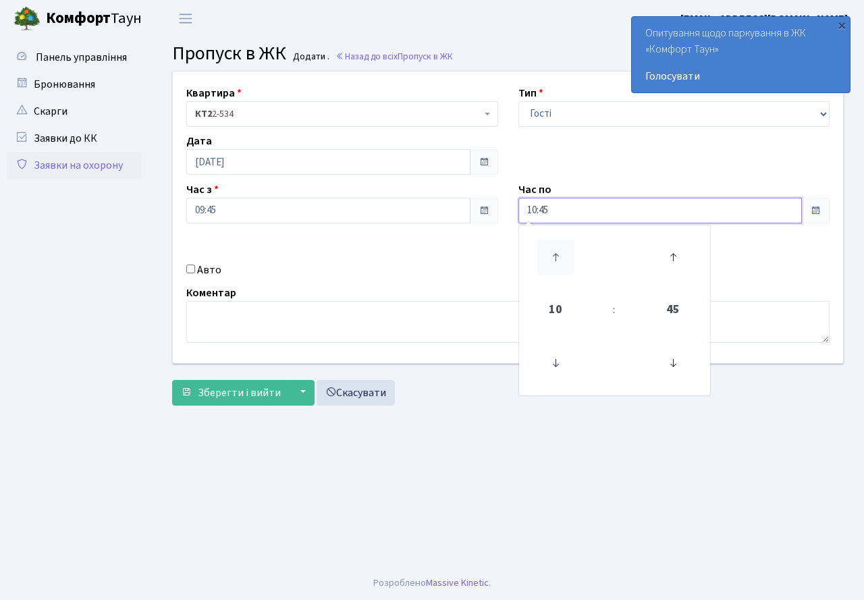
click at [554, 254] on icon at bounding box center [555, 257] width 36 height 36
click at [555, 254] on icon at bounding box center [555, 257] width 36 height 36
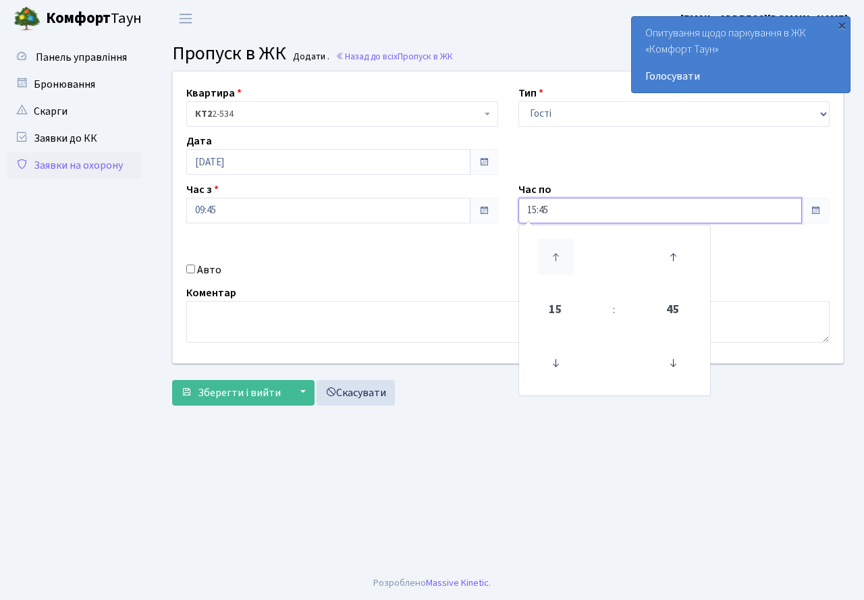
click at [555, 254] on icon at bounding box center [555, 257] width 36 height 36
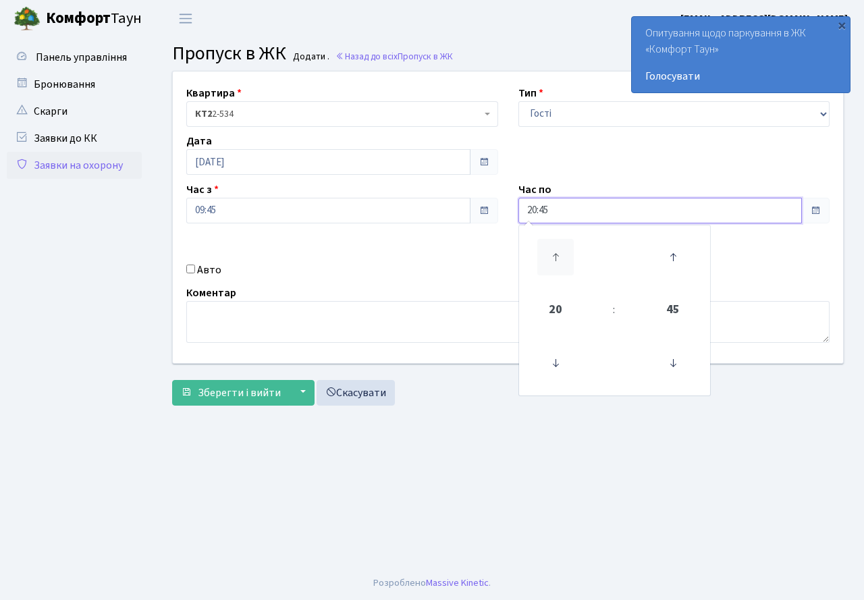
click at [555, 254] on icon at bounding box center [555, 257] width 36 height 36
click at [554, 360] on icon at bounding box center [555, 363] width 36 height 36
type input "20:45"
click at [250, 391] on span "Зберегти і вийти" at bounding box center [239, 392] width 83 height 15
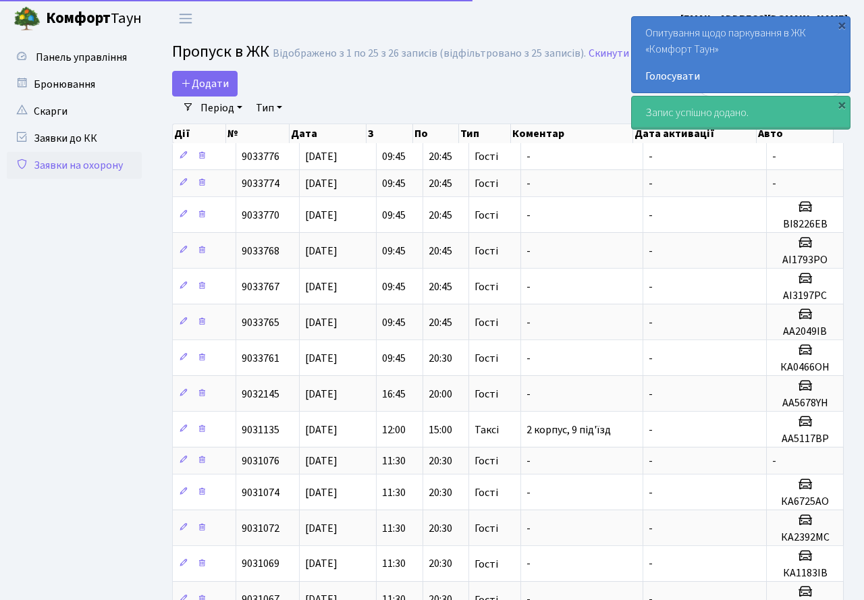
select select "25"
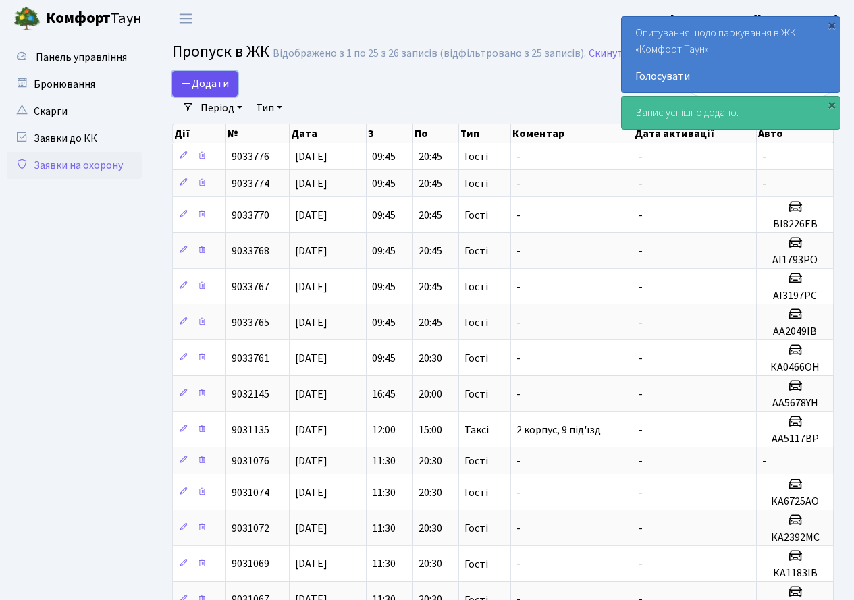
click at [207, 84] on span "Додати" at bounding box center [205, 83] width 48 height 15
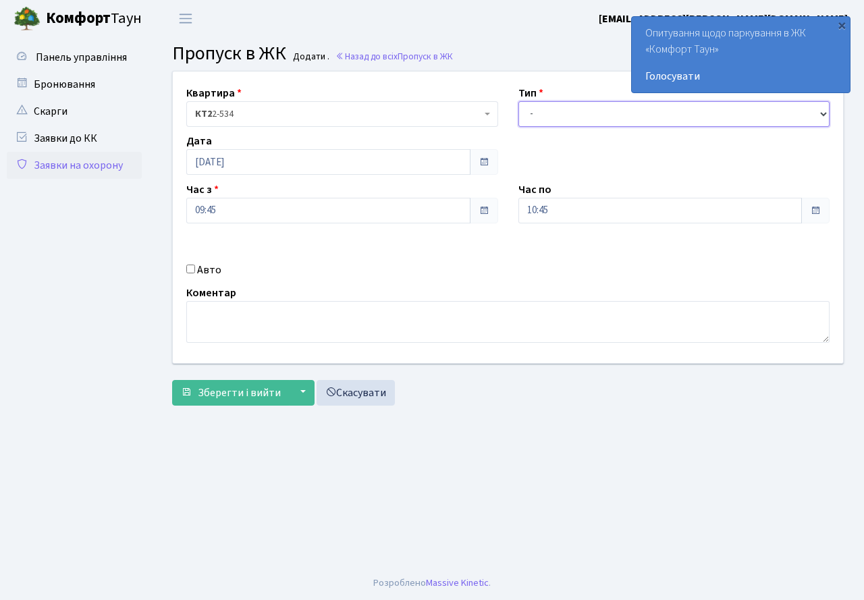
drag, startPoint x: 538, startPoint y: 119, endPoint x: 541, endPoint y: 126, distance: 7.5
click at [538, 119] on select "- Доставка Таксі Гості Сервіс" at bounding box center [674, 114] width 312 height 26
select select "3"
click at [518, 101] on select "- Доставка Таксі Гості Сервіс" at bounding box center [674, 114] width 312 height 26
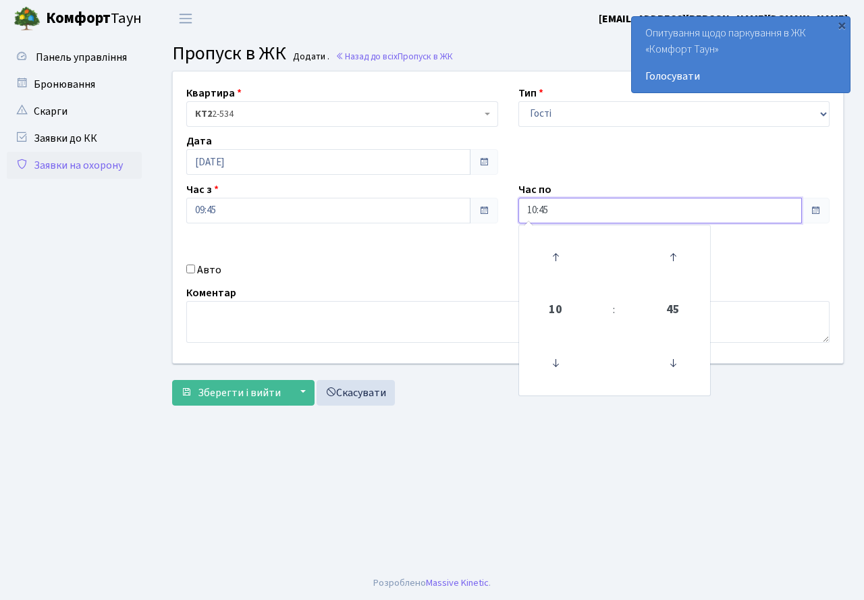
click at [568, 206] on input "10:45" at bounding box center [660, 211] width 284 height 26
click at [564, 259] on icon at bounding box center [555, 257] width 36 height 36
click at [563, 259] on icon at bounding box center [555, 257] width 36 height 36
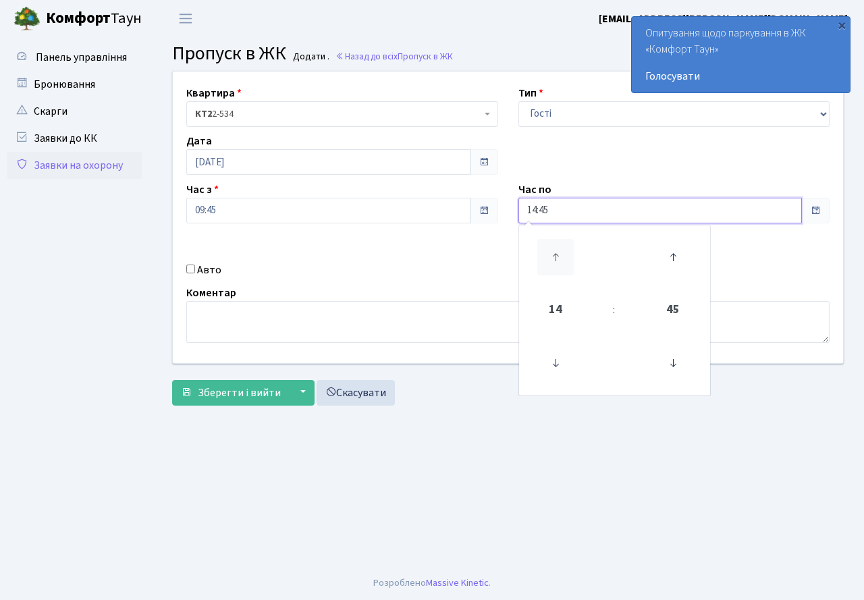
click at [563, 259] on icon at bounding box center [555, 257] width 36 height 36
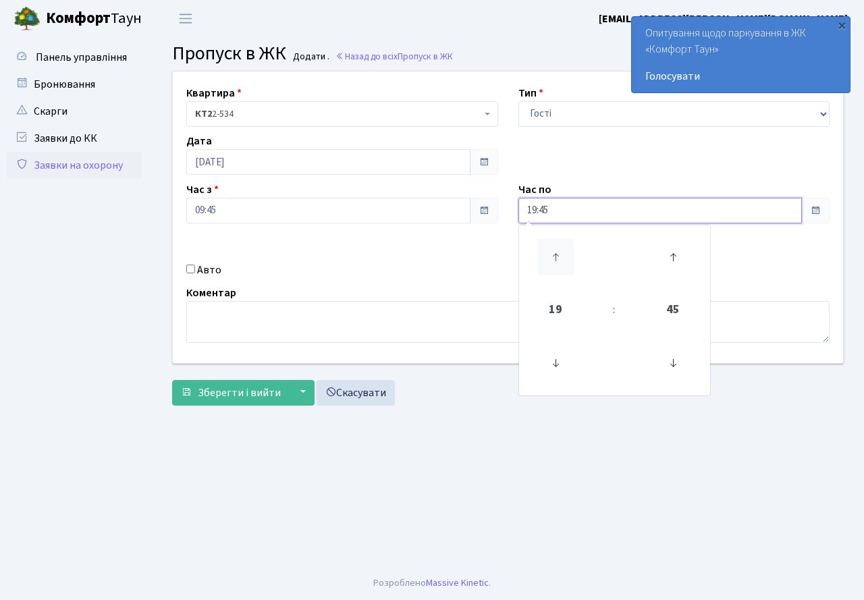
click at [563, 259] on icon at bounding box center [555, 257] width 36 height 36
type input "20:45"
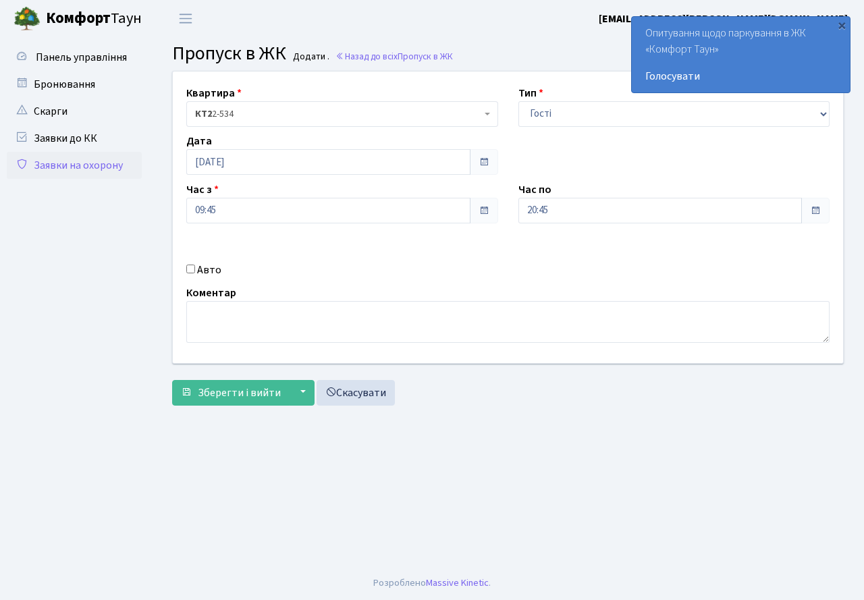
click at [310, 256] on div "Квартира <b>КТ2</b>&nbsp;&nbsp;&nbsp;2-534 КТ2 2-534 Тип - Доставка Таксі Гості…" at bounding box center [508, 218] width 691 height 292
click at [255, 387] on span "Зберегти і вийти" at bounding box center [239, 392] width 83 height 15
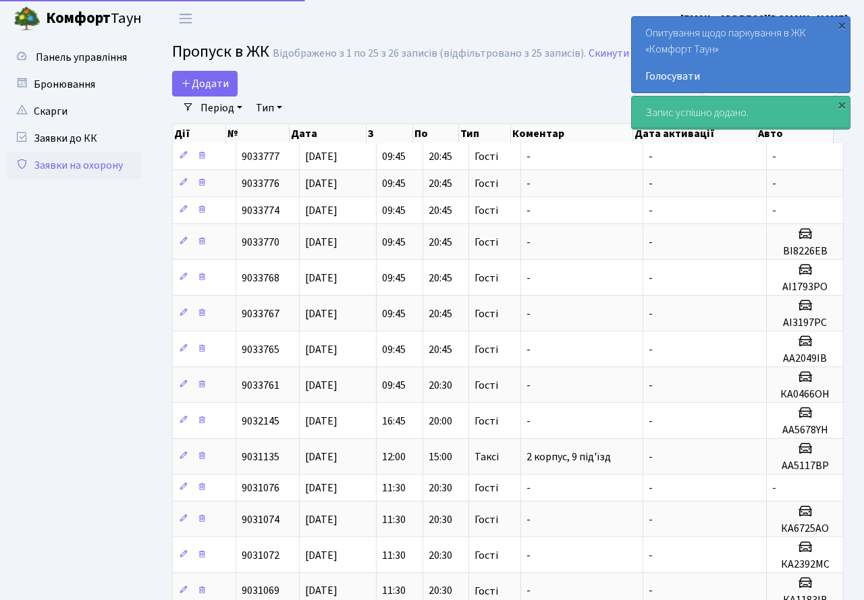
select select "25"
